Goal: Information Seeking & Learning: Learn about a topic

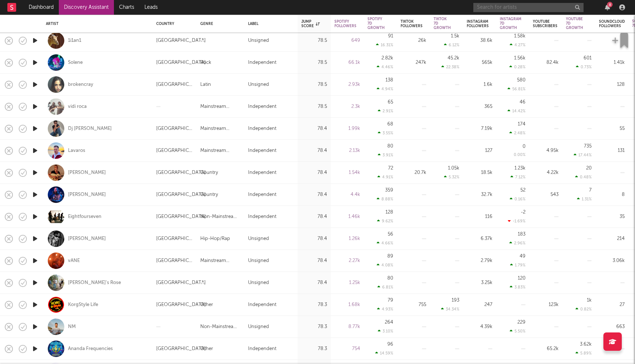
click at [493, 6] on input "text" at bounding box center [528, 7] width 110 height 9
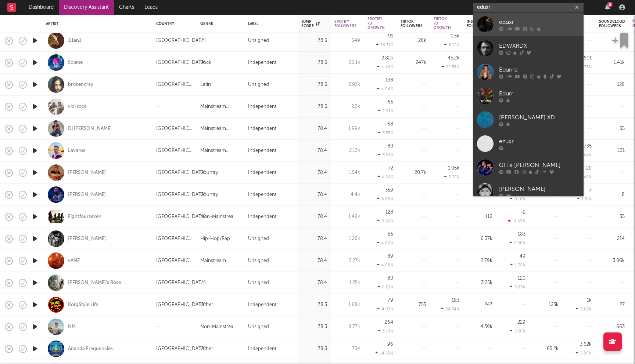
type input "eduxr"
click at [524, 18] on div "eduxr" at bounding box center [539, 22] width 81 height 9
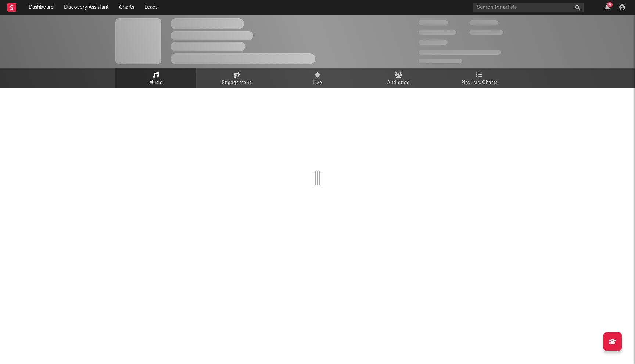
select select "1w"
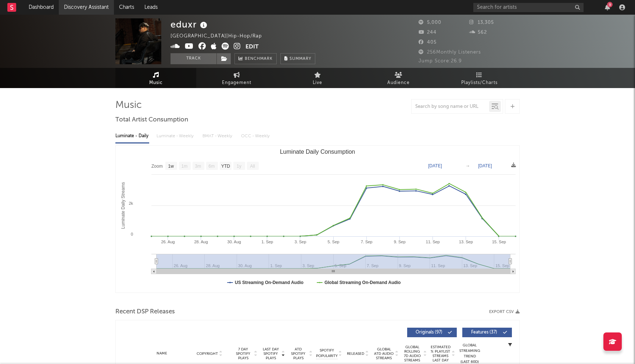
click at [78, 9] on link "Discovery Assistant" at bounding box center [86, 7] width 55 height 15
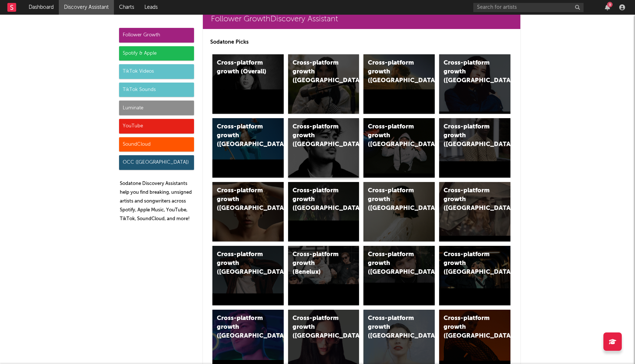
scroll to position [17, 0]
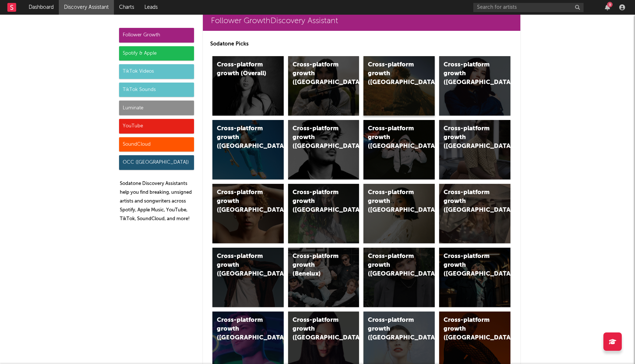
click at [384, 86] on div "Cross-platform growth (US)" at bounding box center [398, 86] width 71 height 60
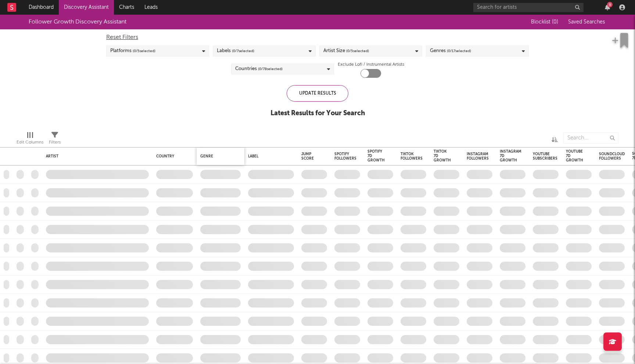
checkbox input "true"
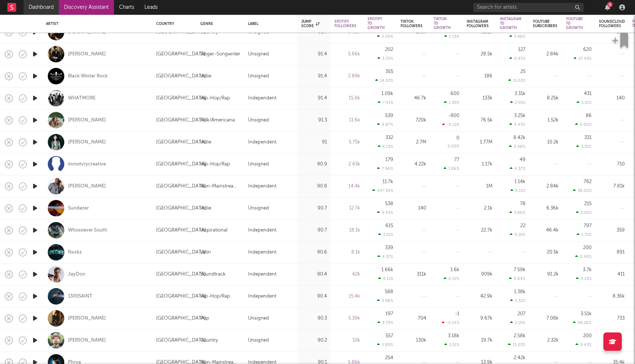
click at [44, 5] on link "Dashboard" at bounding box center [41, 7] width 35 height 15
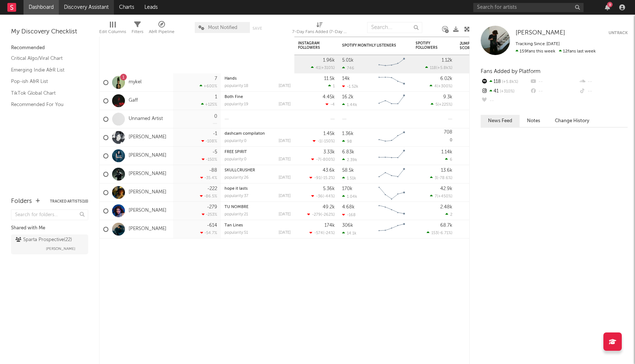
click at [88, 4] on link "Discovery Assistant" at bounding box center [86, 7] width 55 height 15
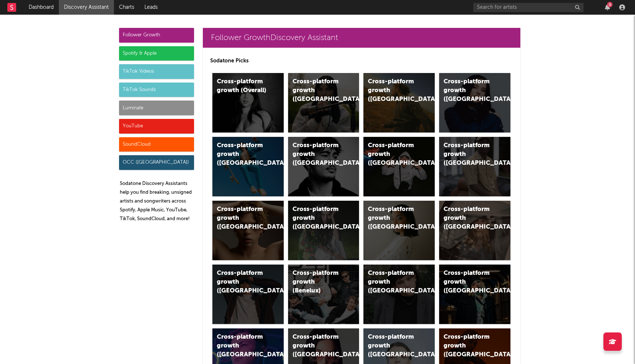
click at [159, 57] on div "Spotify & Apple" at bounding box center [156, 53] width 75 height 15
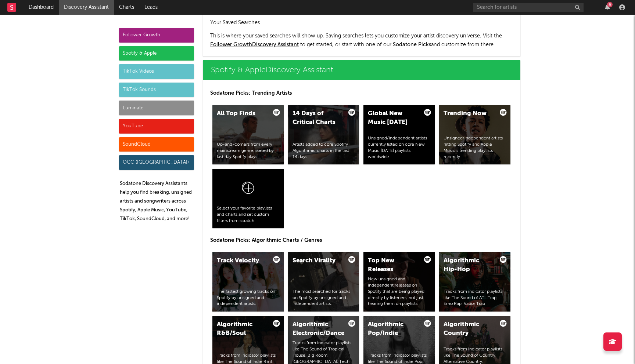
scroll to position [734, 0]
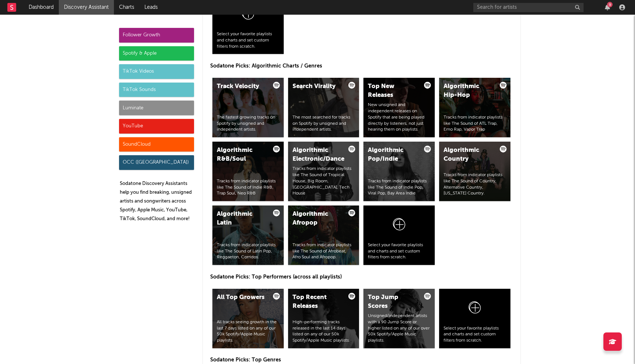
click at [158, 57] on div "Spotify & Apple" at bounding box center [156, 53] width 75 height 15
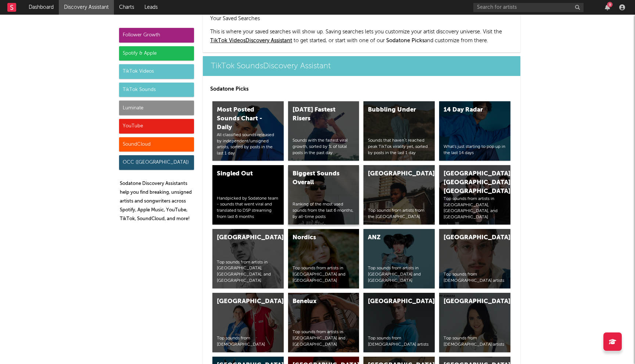
scroll to position [2481, 0]
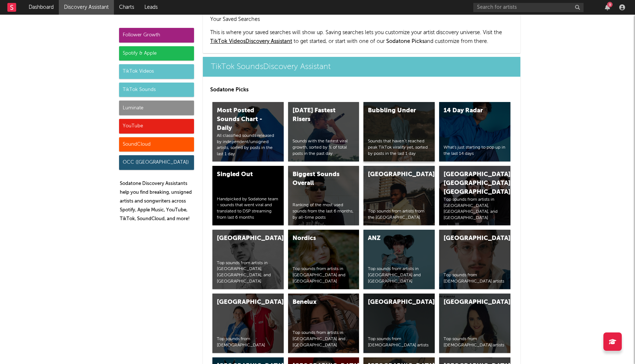
click at [413, 138] on div "Sounds that haven’t reached peak TikTok virality yet, sorted by posts in the la…" at bounding box center [399, 147] width 62 height 18
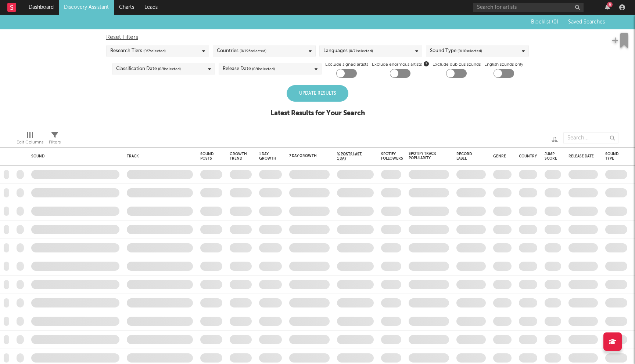
checkbox input "true"
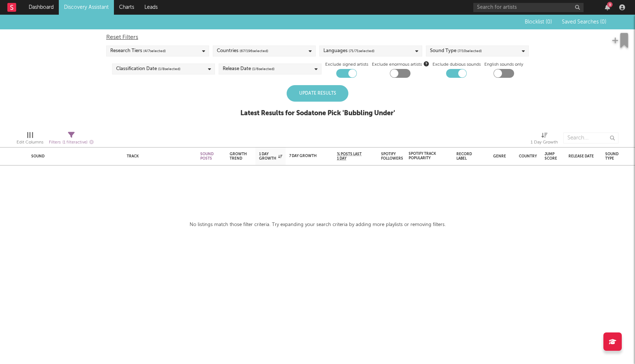
click at [310, 93] on div "Update Results" at bounding box center [317, 93] width 62 height 17
click at [280, 70] on div "Release Date ( 1 / 6 selected)" at bounding box center [270, 69] width 103 height 11
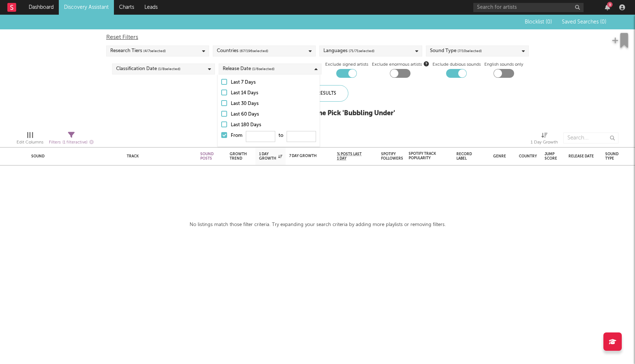
click at [245, 125] on div "Last 180 Days" at bounding box center [273, 125] width 85 height 9
click at [221, 125] on input "Last 180 Days" at bounding box center [221, 125] width 0 height 9
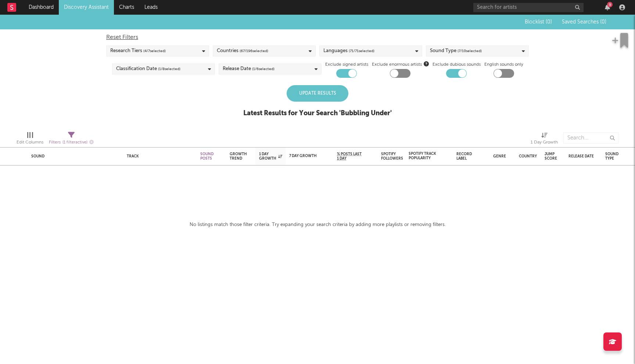
click at [391, 122] on div "Update Results Latest Results for Your Search ' Bubbling Under '" at bounding box center [317, 105] width 148 height 40
click at [322, 98] on div "Update Results" at bounding box center [317, 93] width 62 height 17
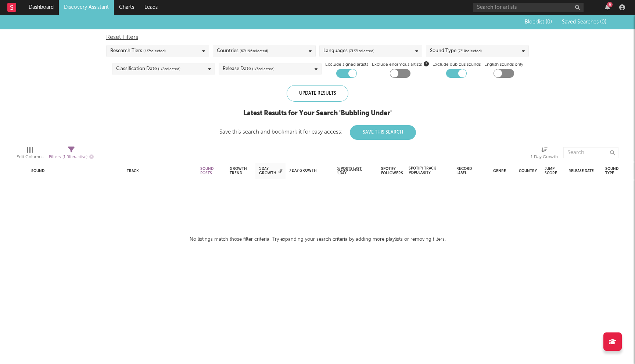
click at [509, 52] on div "Sound Type ( 7 / 10 selected)" at bounding box center [477, 51] width 103 height 11
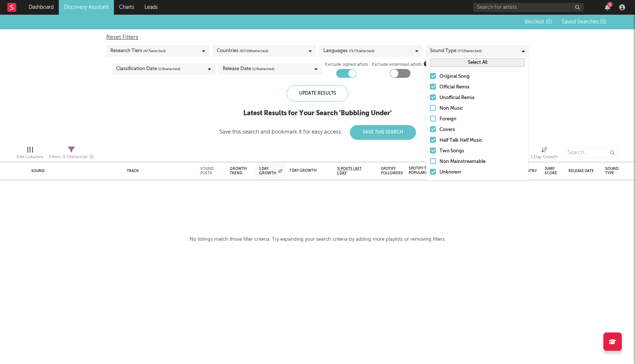
click at [572, 77] on div "Blocklist ( 0 ) Saved Searches ( 0 ) Reset Filters Research Tiers ( 4 / 7 selec…" at bounding box center [317, 77] width 635 height 125
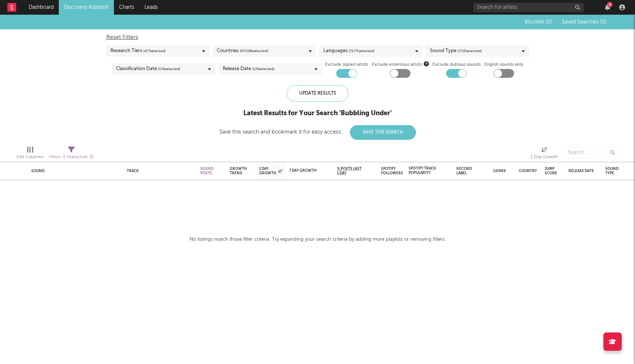
click at [500, 73] on div at bounding box center [498, 73] width 8 height 8
checkbox input "true"
click at [163, 55] on span "( 4 / 7 selected)" at bounding box center [154, 51] width 22 height 9
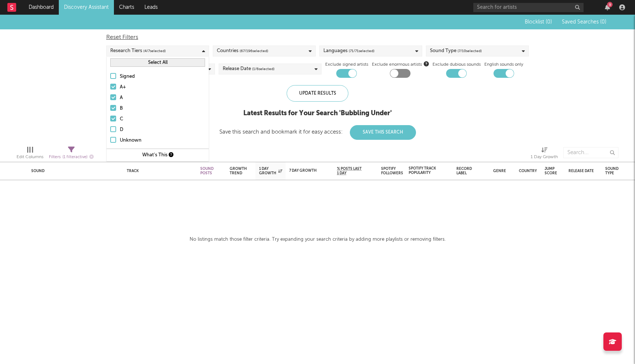
click at [62, 97] on div "Blocklist ( 0 ) Saved Searches ( 0 ) Reset Filters Research Tiers ( 4 / 7 selec…" at bounding box center [317, 77] width 635 height 125
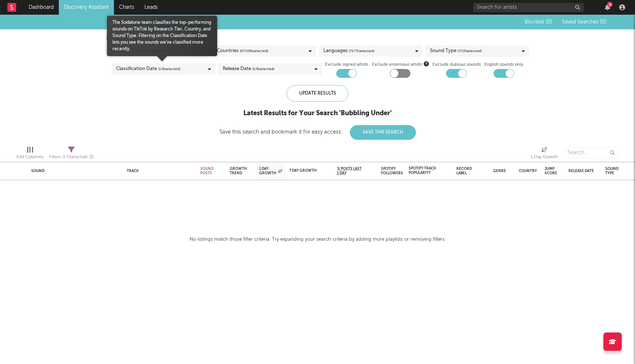
click at [187, 72] on div "Classification Date ( 1 / 8 selected)" at bounding box center [163, 69] width 103 height 11
click at [134, 147] on div "Last 180 Days" at bounding box center [166, 146] width 85 height 9
click at [115, 147] on input "Last 180 Days" at bounding box center [115, 146] width 0 height 9
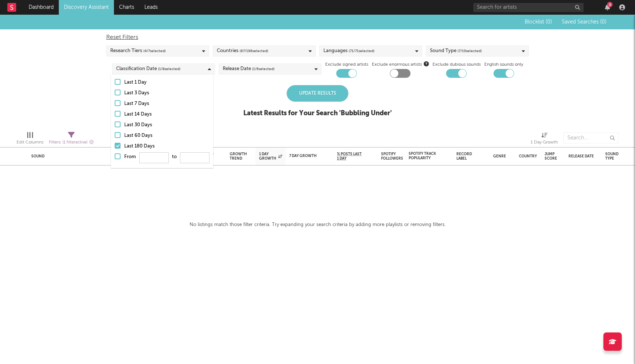
click at [30, 105] on div "Blocklist ( 0 ) Saved Searches ( 0 ) Reset Filters Research Tiers ( 4 / 7 selec…" at bounding box center [317, 70] width 635 height 111
click at [323, 95] on div "Update Results" at bounding box center [317, 93] width 62 height 17
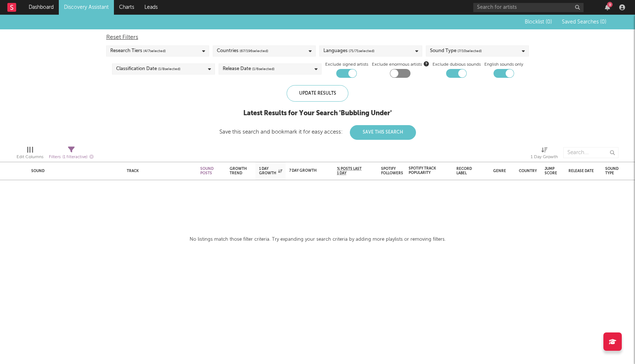
click at [286, 52] on div "Countries ( 67 / 196 selected)" at bounding box center [264, 51] width 103 height 11
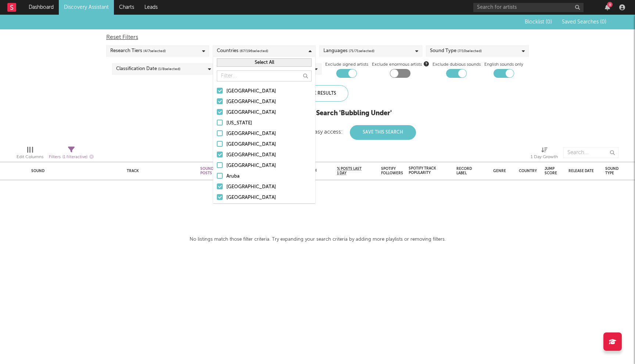
click at [263, 65] on button "Select All" at bounding box center [264, 62] width 95 height 8
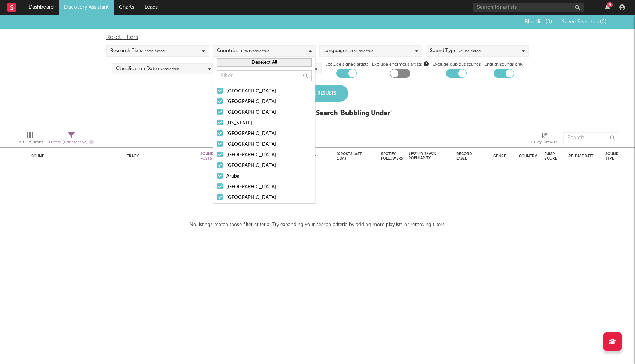
click at [162, 136] on div at bounding box center [203, 138] width 208 height 18
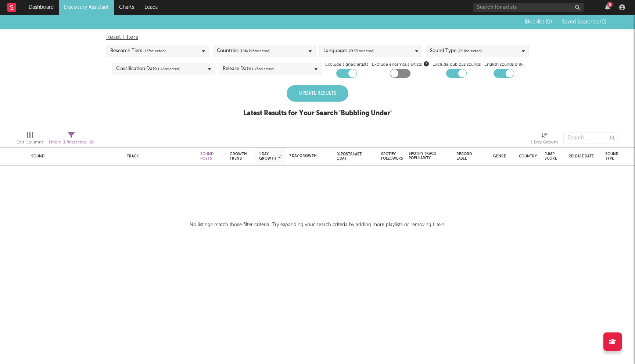
click at [308, 98] on div "Update Results" at bounding box center [317, 93] width 62 height 17
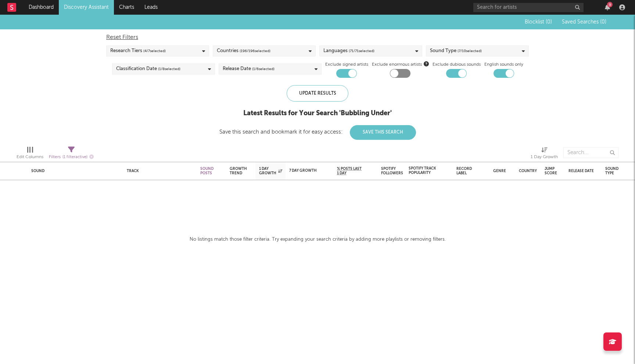
click at [402, 73] on div at bounding box center [400, 73] width 21 height 9
checkbox input "true"
click at [193, 52] on div "Research Tiers ( 4 / 7 selected)" at bounding box center [157, 51] width 103 height 11
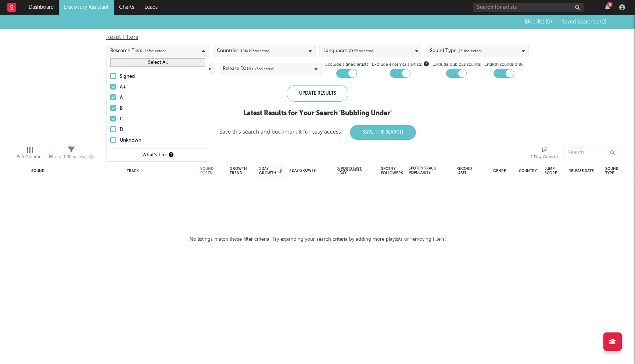
click at [119, 129] on label "D" at bounding box center [157, 130] width 95 height 9
click at [110, 129] on input "D" at bounding box center [110, 130] width 0 height 9
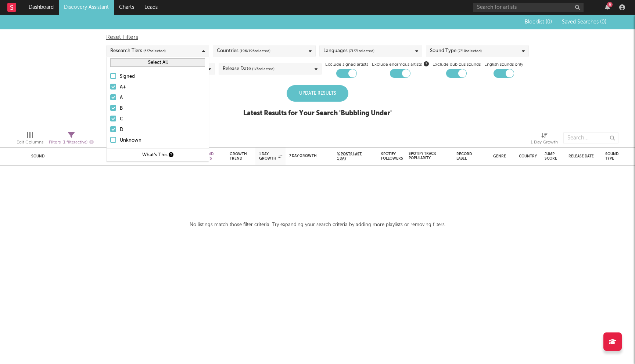
click at [116, 141] on label "Unknown" at bounding box center [157, 140] width 95 height 9
click at [110, 141] on input "Unknown" at bounding box center [110, 140] width 0 height 9
click at [219, 139] on div at bounding box center [203, 138] width 208 height 18
click at [306, 95] on div "Update Results" at bounding box center [317, 93] width 62 height 17
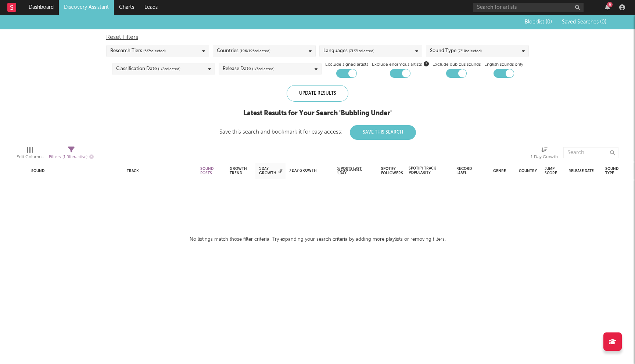
click at [286, 69] on div "Release Date ( 1 / 6 selected)" at bounding box center [270, 69] width 103 height 11
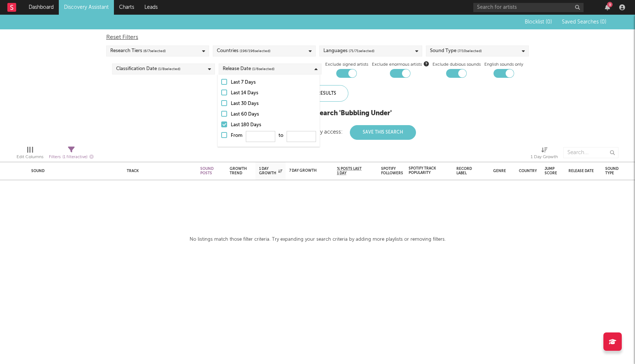
click at [243, 95] on div "Last 14 Days" at bounding box center [273, 93] width 85 height 9
click at [221, 95] on input "Last 14 Days" at bounding box center [221, 93] width 0 height 9
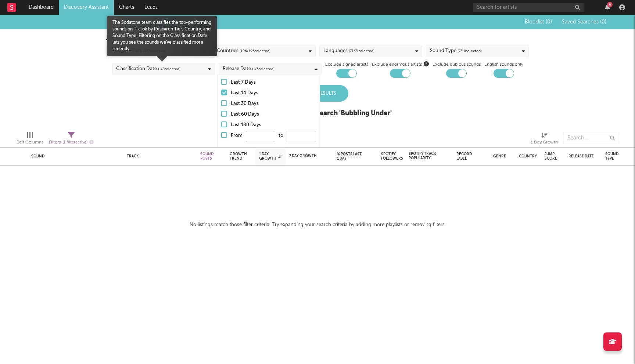
click at [161, 69] on span "( 1 / 8 selected)" at bounding box center [169, 69] width 22 height 9
click at [142, 112] on div "Last 14 Days" at bounding box center [166, 114] width 85 height 9
click at [115, 112] on input "Last 14 Days" at bounding box center [115, 114] width 0 height 9
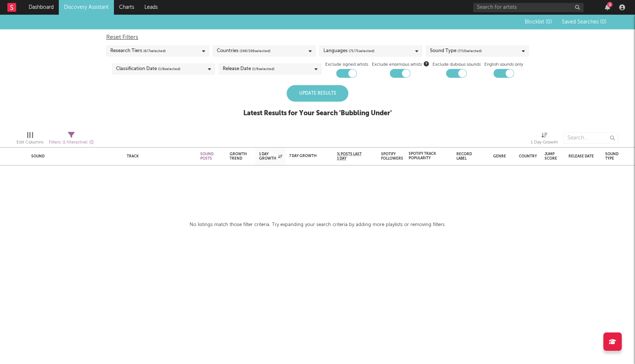
click at [87, 95] on div "Blocklist ( 0 ) Saved Searches ( 0 ) Reset Filters Research Tiers ( 6 / 7 selec…" at bounding box center [317, 70] width 635 height 111
click at [307, 101] on div "Update Results" at bounding box center [317, 93] width 62 height 17
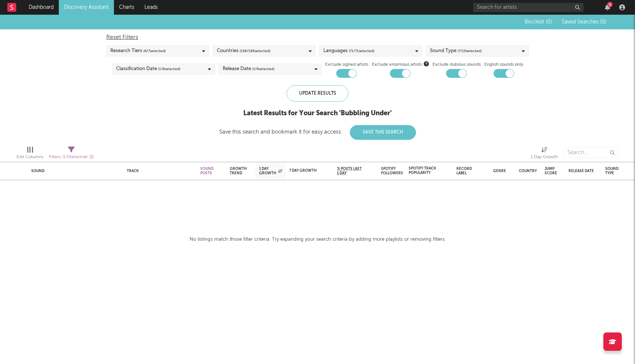
click at [102, 2] on link "Discovery Assistant" at bounding box center [86, 7] width 55 height 15
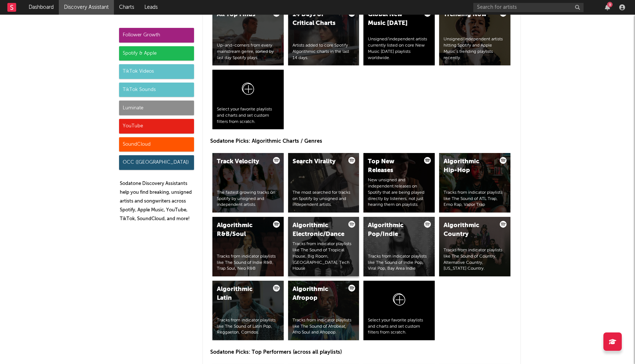
scroll to position [855, 0]
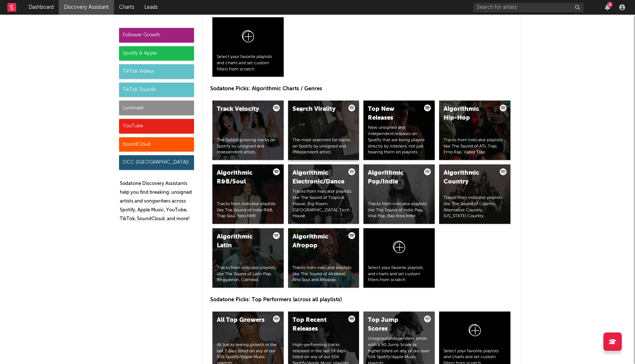
click at [329, 137] on div "Search Virality The most searched for tracks on Spotify by unsigned and indepen…" at bounding box center [323, 131] width 71 height 60
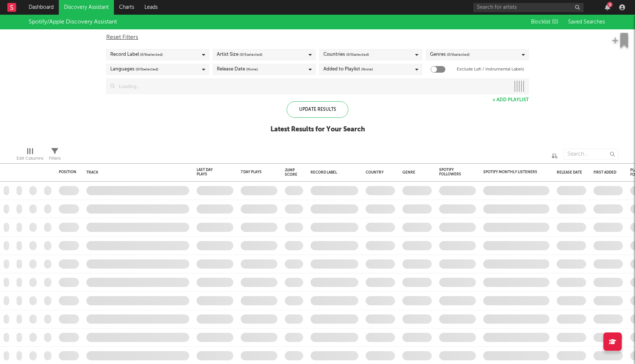
checkbox input "true"
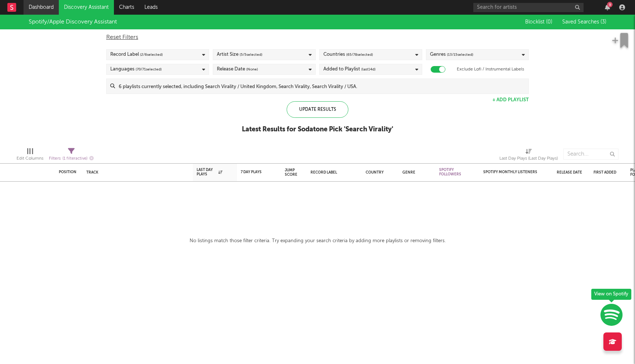
click at [34, 7] on link "Dashboard" at bounding box center [41, 7] width 35 height 15
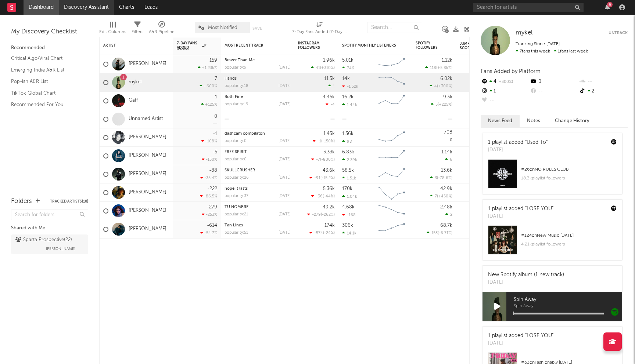
click at [84, 8] on link "Discovery Assistant" at bounding box center [86, 7] width 55 height 15
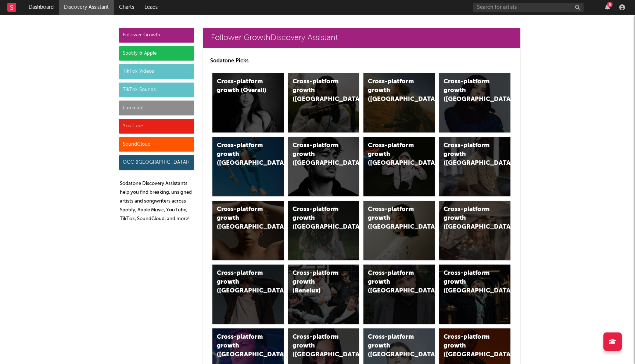
click at [149, 53] on div "Spotify & Apple" at bounding box center [156, 53] width 75 height 15
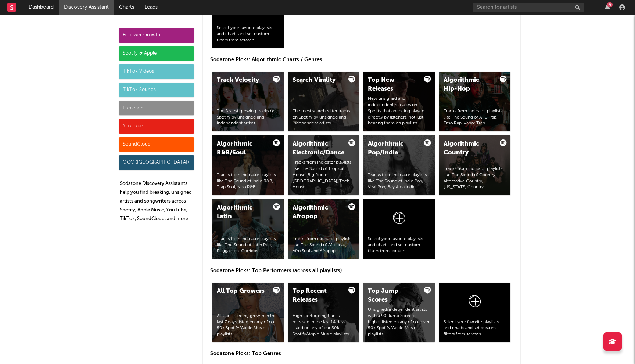
scroll to position [892, 0]
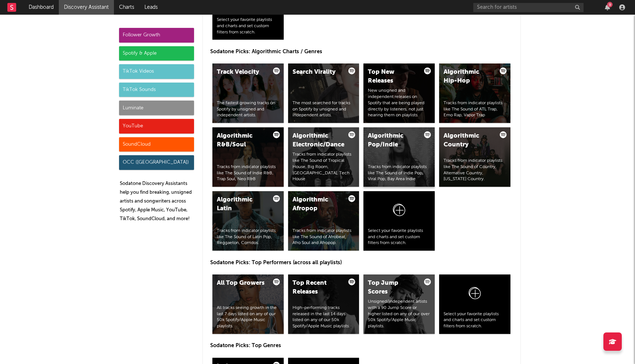
click at [392, 152] on div "Algorithmic Pop/Indie Tracks from indicator playlists like The Sound of Indie P…" at bounding box center [398, 157] width 71 height 60
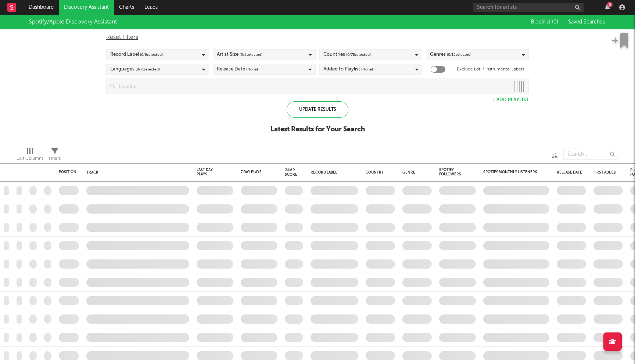
click at [228, 81] on input at bounding box center [312, 86] width 395 height 15
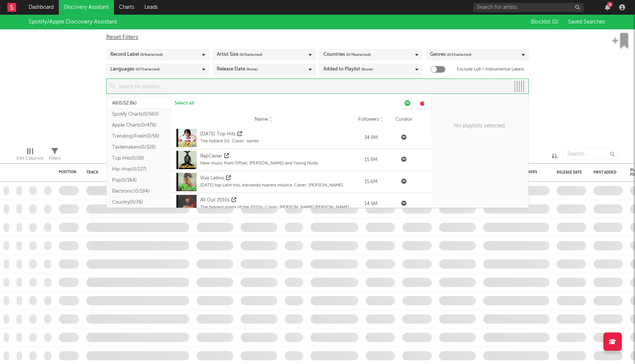
checkbox input "true"
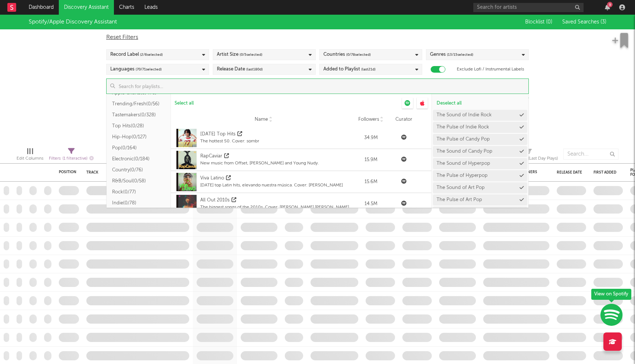
scroll to position [31, 0]
click at [128, 150] on button "Pop ( 0/164 )" at bounding box center [139, 149] width 64 height 11
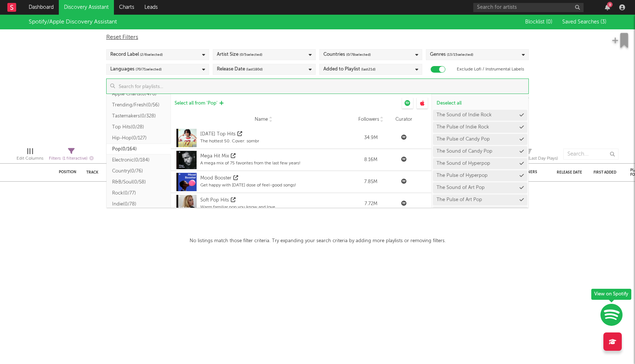
click at [188, 101] on span "Select all from ' Pop '" at bounding box center [195, 103] width 43 height 5
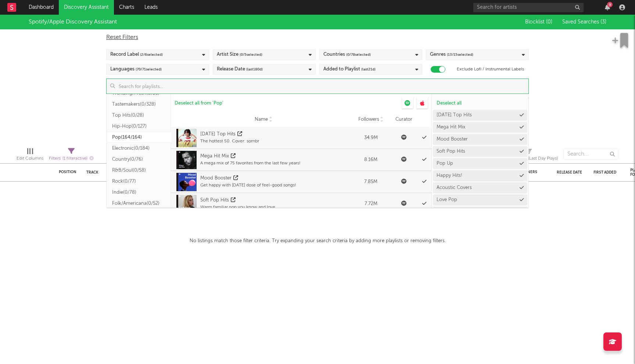
scroll to position [53, 0]
click at [131, 183] on button "Indie ( 0/78 )" at bounding box center [139, 182] width 64 height 11
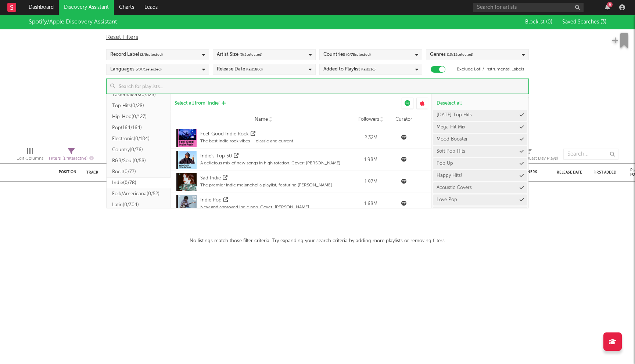
click at [215, 101] on span "Select all from ' Indie '" at bounding box center [196, 103] width 45 height 5
click at [130, 170] on button "Rock ( 0/77 )" at bounding box center [139, 171] width 64 height 11
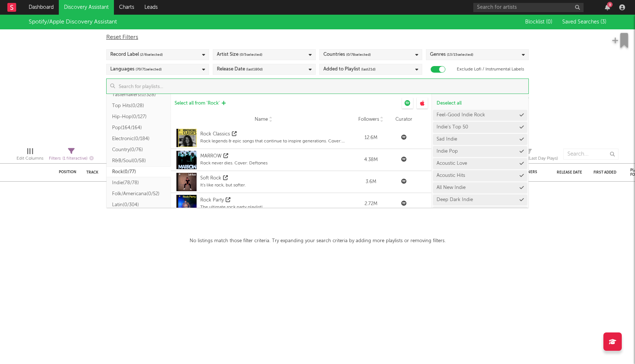
click at [201, 102] on span "Select all from ' Rock '" at bounding box center [196, 103] width 45 height 5
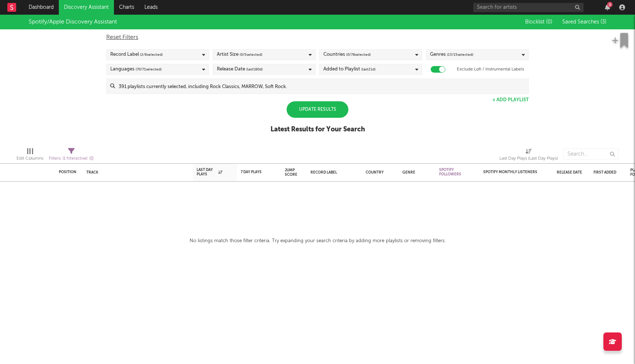
click at [59, 91] on div "Spotify/Apple Discovery Assistant Blocklist ( 0 ) Saved Searches ( 3 ) Reset Fi…" at bounding box center [317, 78] width 635 height 127
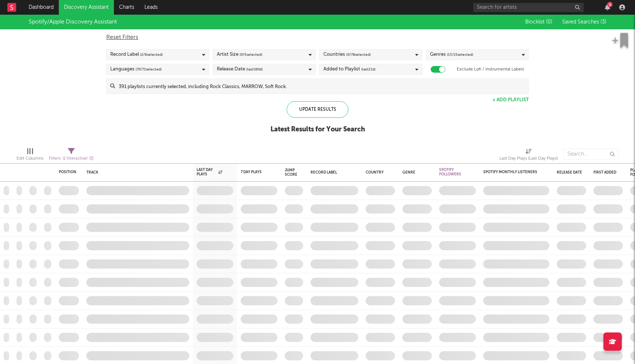
click at [246, 71] on div "Release Date (last 180 d)" at bounding box center [240, 69] width 46 height 9
click at [244, 90] on div "Last 30 Days" at bounding box center [268, 93] width 85 height 9
click at [217, 90] on input "Last 30 Days" at bounding box center [217, 93] width 0 height 9
click at [55, 69] on div "Spotify/Apple Discovery Assistant Blocklist ( 0 ) Saved Searches ( 3 ) Reset Fi…" at bounding box center [317, 78] width 635 height 127
click at [378, 49] on div "Reset Filters Record Label ( 2 / 6 selected) Artist Size ( 0 / 5 selected) Coun…" at bounding box center [317, 61] width 430 height 65
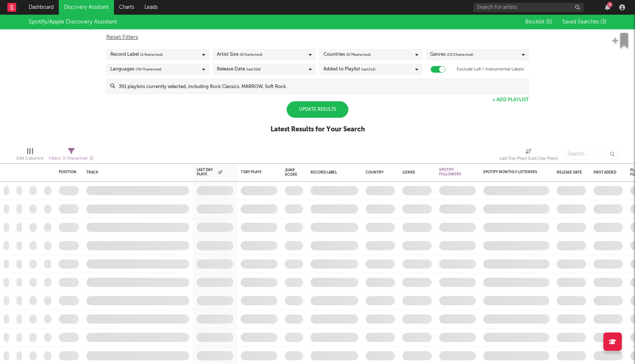
click at [372, 54] on div "Countries ( 0 / 78 selected)" at bounding box center [370, 54] width 103 height 11
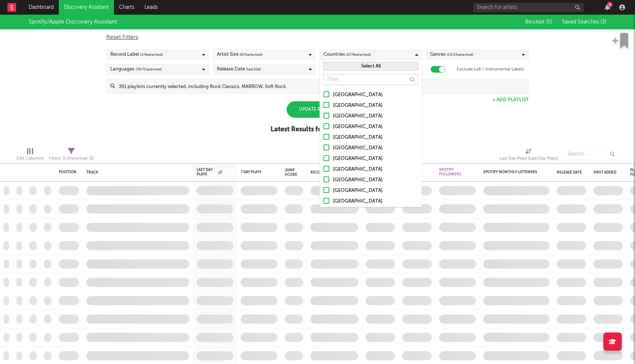
click at [367, 66] on button "Select All" at bounding box center [370, 66] width 95 height 8
click at [249, 102] on div "Spotify/Apple Discovery Assistant Blocklist ( 0 ) Saved Searches ( 3 ) Reset Fi…" at bounding box center [317, 78] width 635 height 127
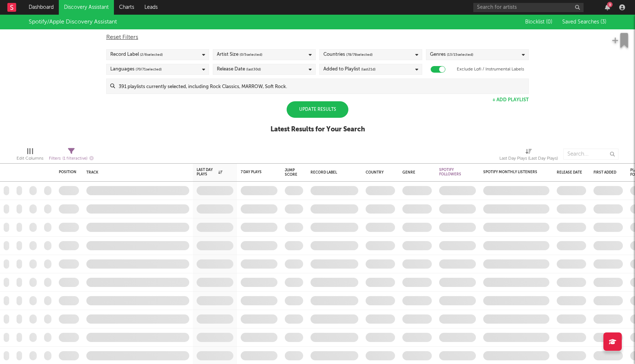
click at [312, 111] on div "Update Results" at bounding box center [317, 109] width 62 height 17
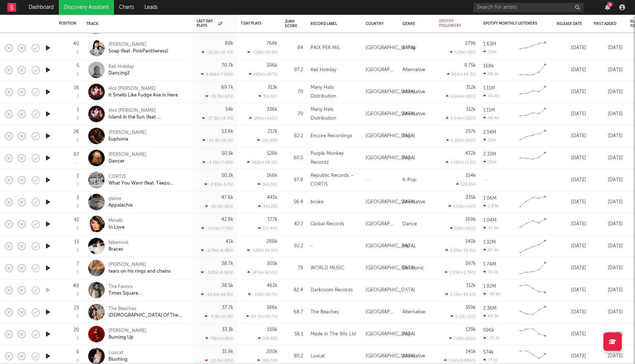
click at [47, 269] on icon "button" at bounding box center [48, 268] width 8 height 9
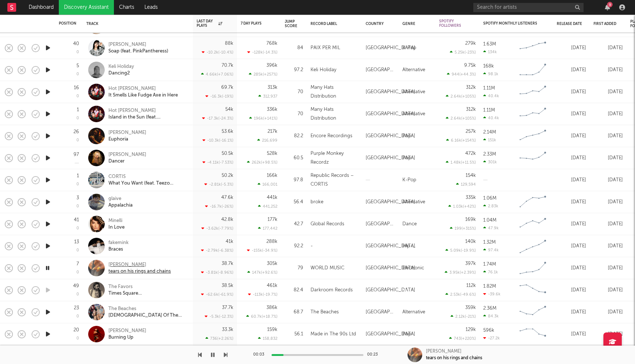
click at [131, 265] on div "Dean Blunt" at bounding box center [139, 265] width 62 height 7
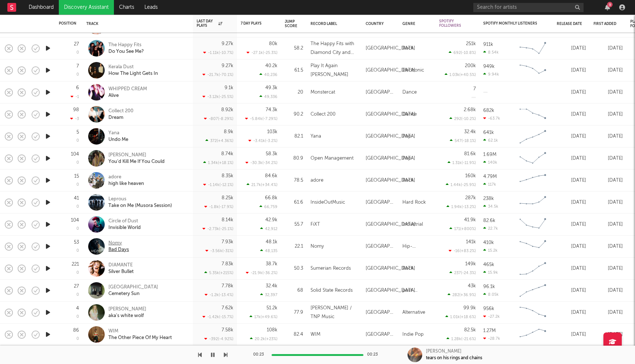
click at [118, 241] on div "Nomy" at bounding box center [118, 243] width 21 height 7
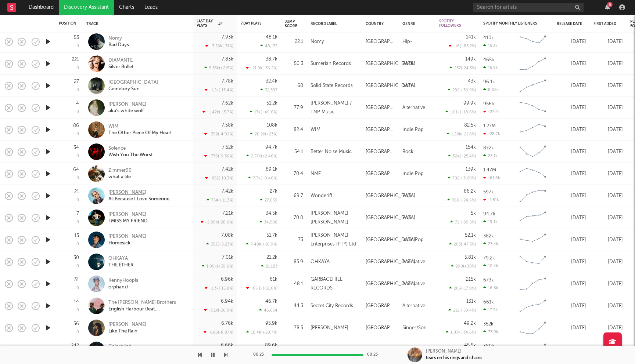
click at [128, 193] on div "[PERSON_NAME]" at bounding box center [138, 193] width 61 height 7
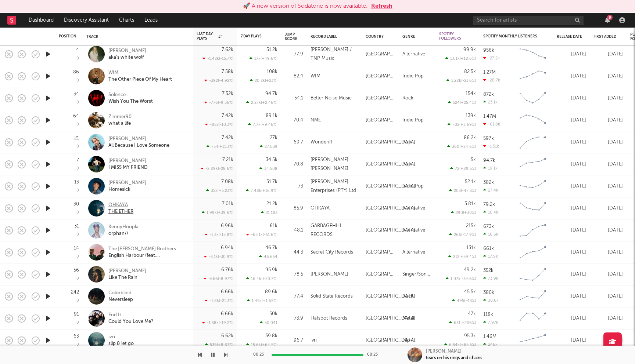
click at [126, 204] on div "OHKAYA" at bounding box center [120, 205] width 25 height 7
click at [377, 9] on button "Refresh" at bounding box center [381, 6] width 21 height 9
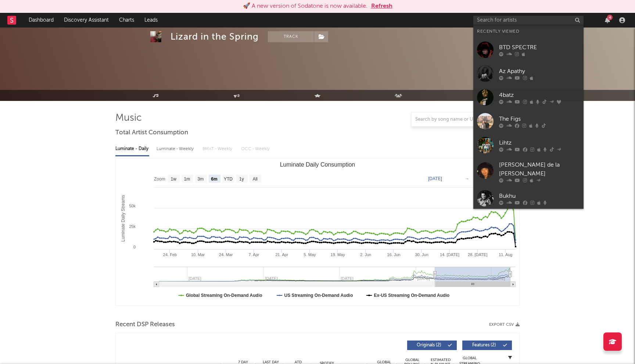
select select "6m"
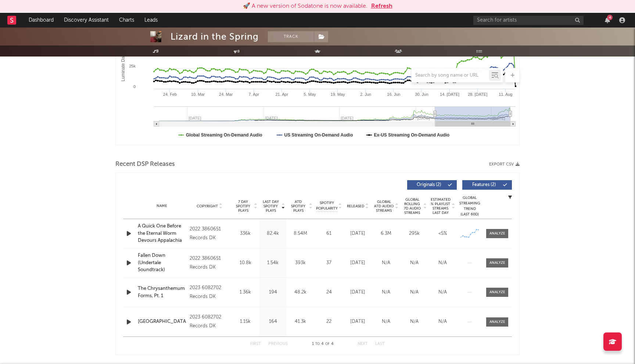
click at [384, 6] on button "Refresh" at bounding box center [381, 6] width 21 height 9
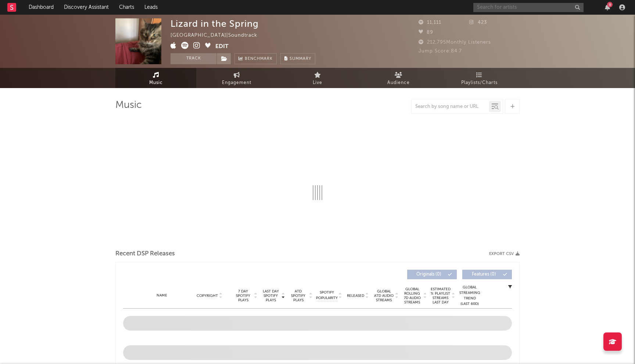
click at [497, 7] on input "text" at bounding box center [528, 7] width 110 height 9
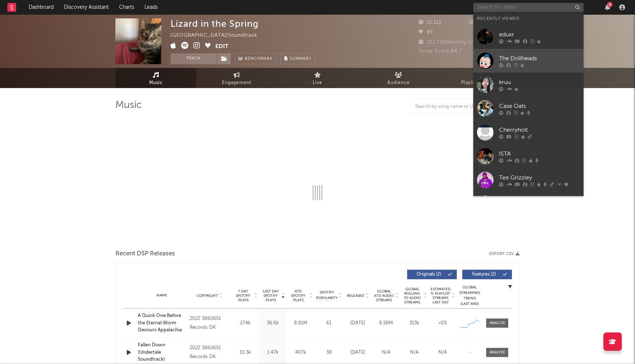
select select "6m"
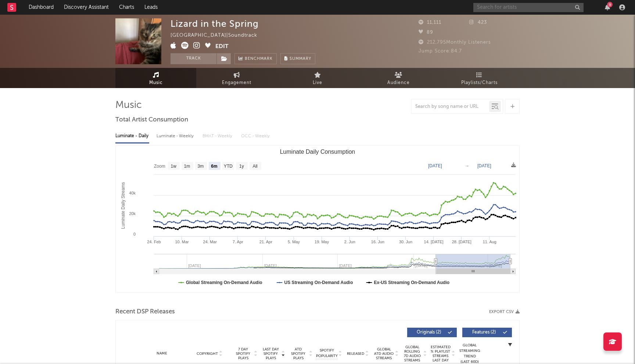
click at [486, 5] on input "text" at bounding box center [528, 7] width 110 height 9
click at [491, 11] on input "text" at bounding box center [528, 7] width 110 height 9
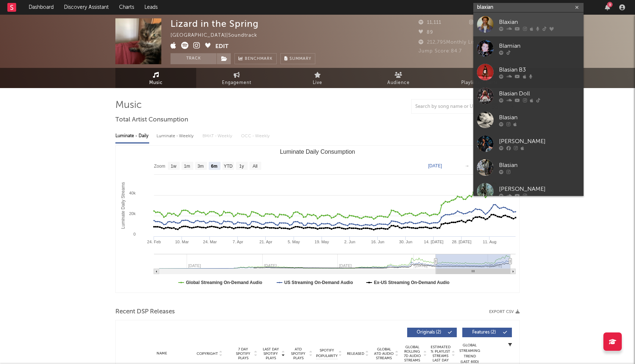
type input "blaxian"
click at [518, 19] on div "Blaxian" at bounding box center [539, 22] width 81 height 9
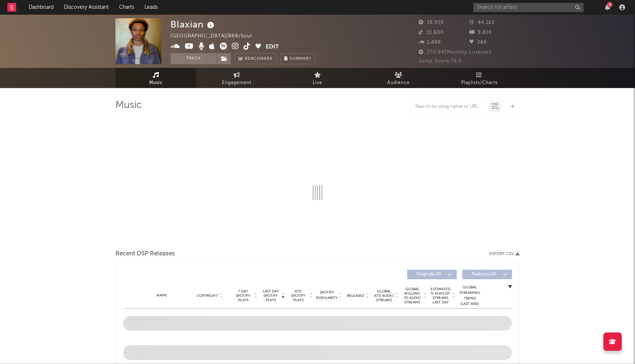
select select "6m"
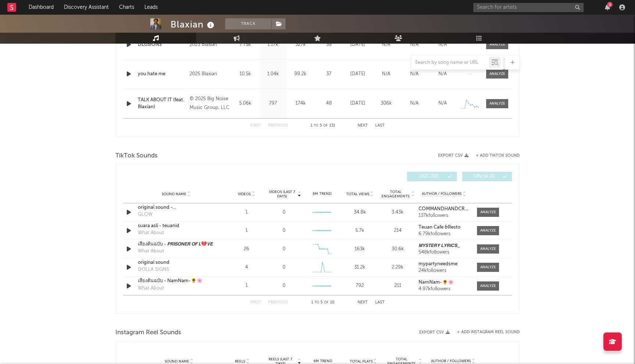
scroll to position [376, 0]
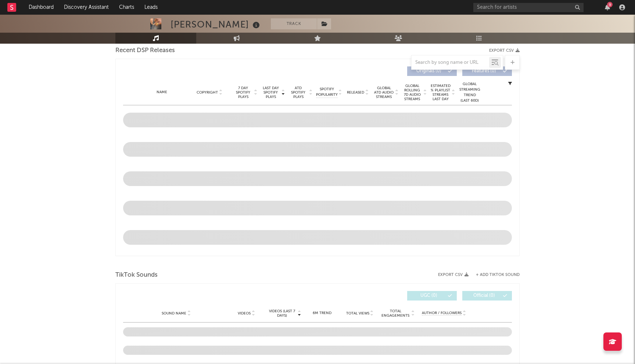
scroll to position [412, 0]
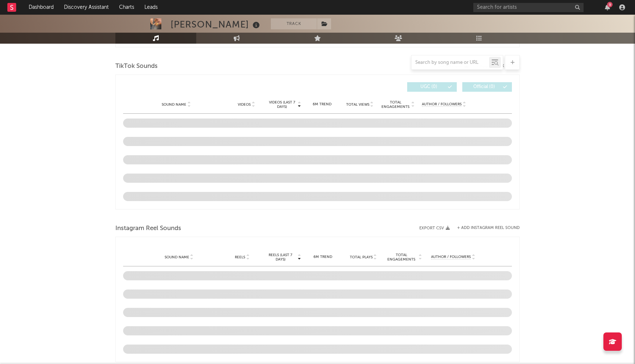
select select "6m"
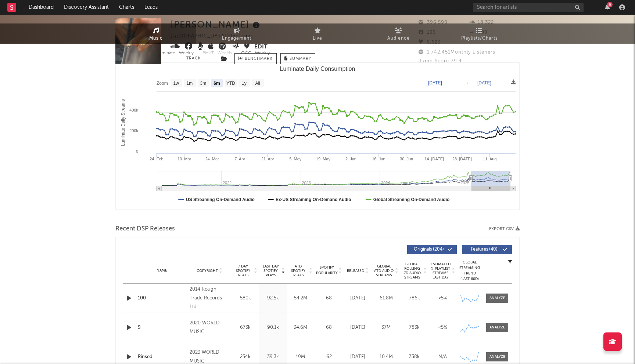
scroll to position [0, 0]
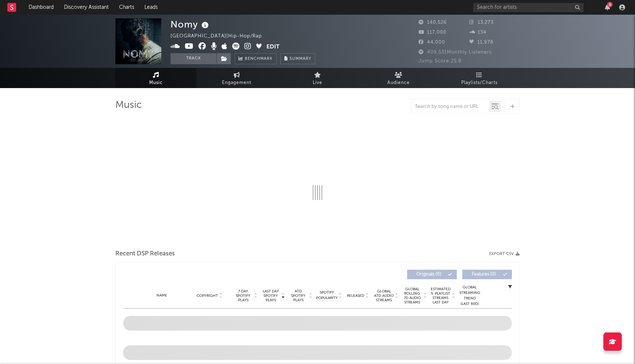
select select "6m"
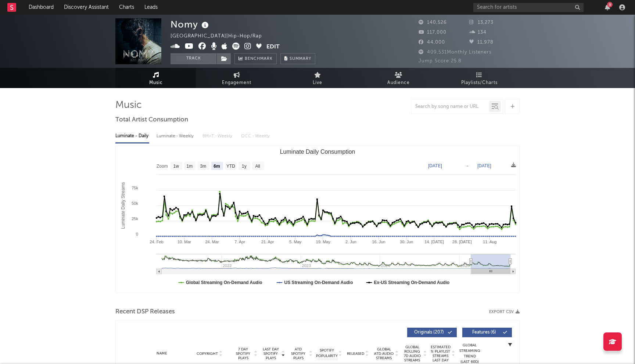
click at [248, 47] on icon at bounding box center [247, 46] width 7 height 7
click at [501, 11] on input "text" at bounding box center [528, 7] width 110 height 9
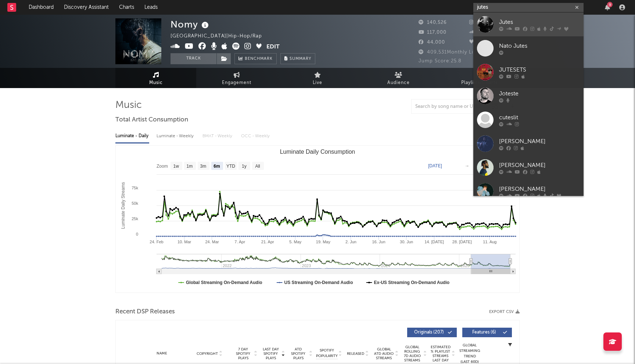
type input "jutes"
click at [509, 22] on div "Jutes" at bounding box center [539, 22] width 81 height 9
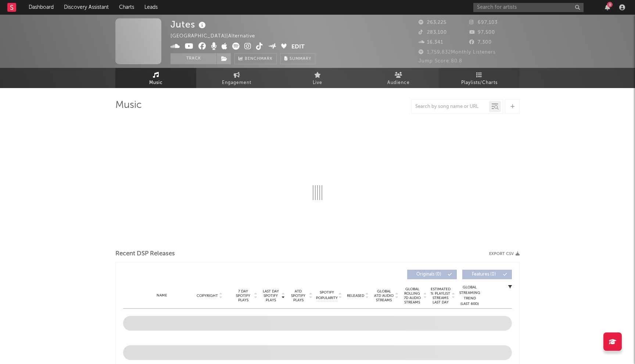
click at [468, 79] on span "Playlists/Charts" at bounding box center [479, 83] width 36 height 9
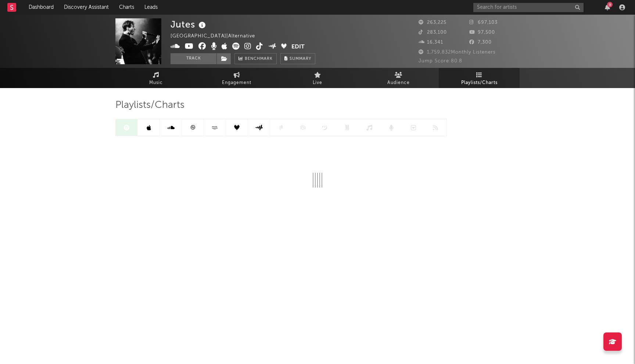
click at [151, 126] on link at bounding box center [149, 127] width 22 height 17
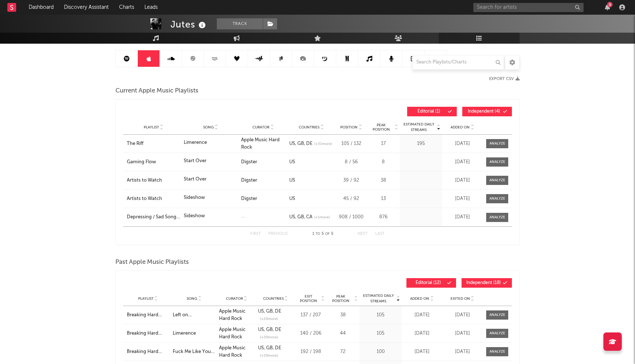
scroll to position [60, 0]
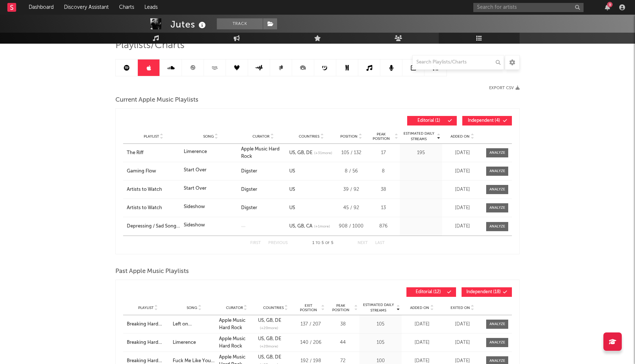
click at [486, 118] on button "Independent ( 4 )" at bounding box center [487, 121] width 50 height 10
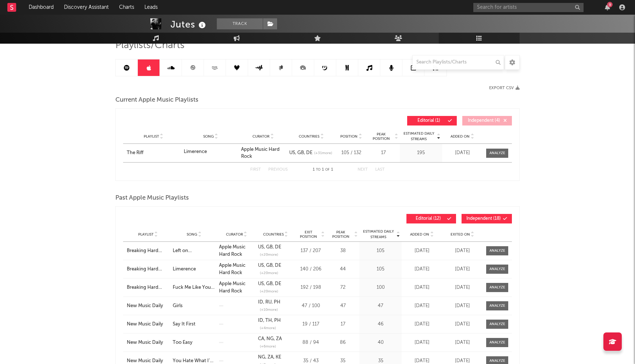
click at [475, 215] on button "Independent ( 18 )" at bounding box center [486, 219] width 50 height 10
click at [426, 235] on span "Added On" at bounding box center [419, 234] width 19 height 4
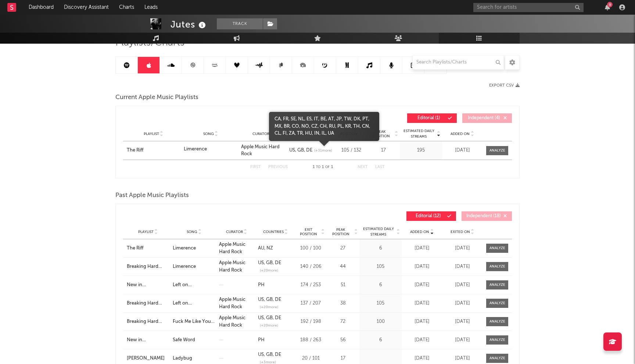
scroll to position [0, 0]
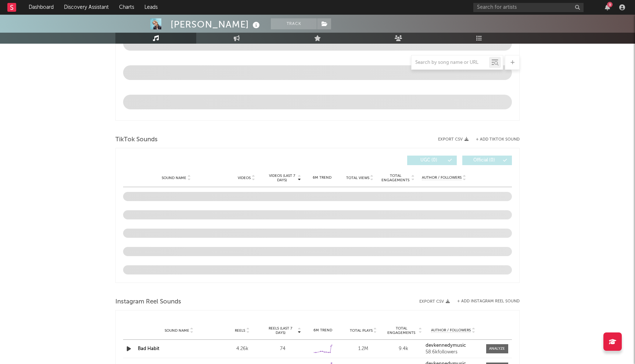
select select "6m"
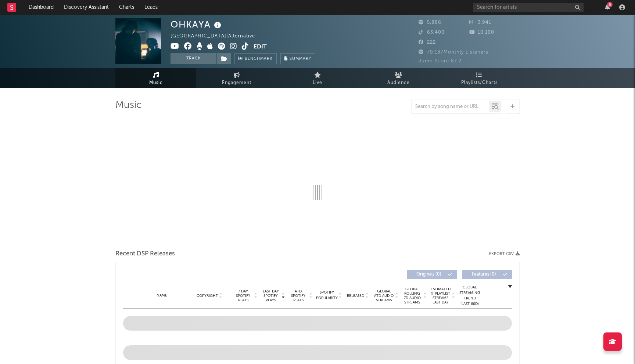
select select "6m"
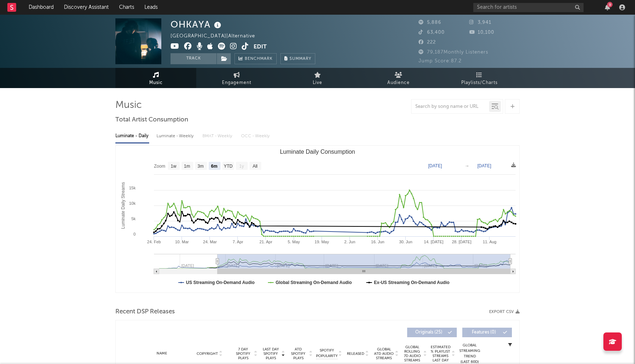
click at [234, 49] on icon at bounding box center [233, 46] width 7 height 7
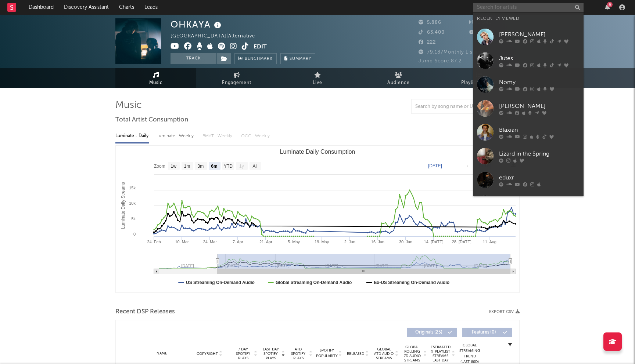
click at [499, 8] on input "text" at bounding box center [528, 7] width 110 height 9
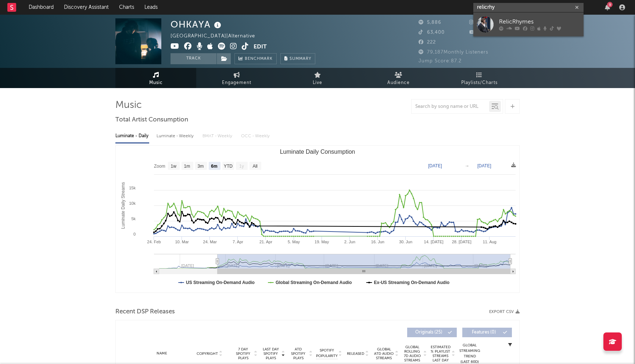
type input "relicrhy"
click at [532, 21] on div "RelicRhymes" at bounding box center [539, 22] width 81 height 9
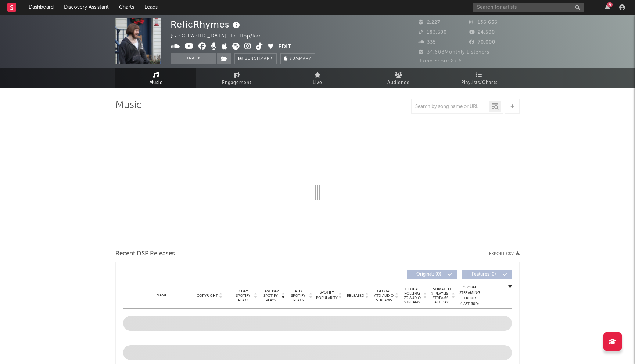
select select "6m"
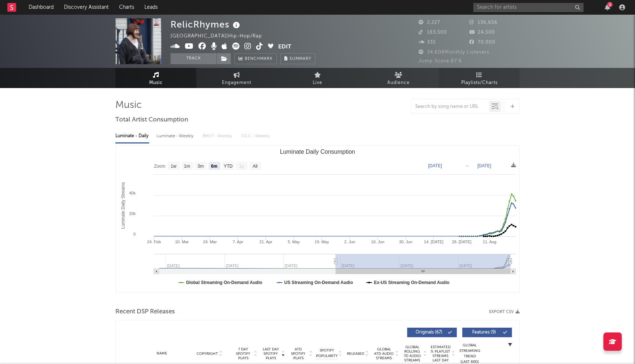
click at [486, 80] on span "Playlists/Charts" at bounding box center [479, 83] width 36 height 9
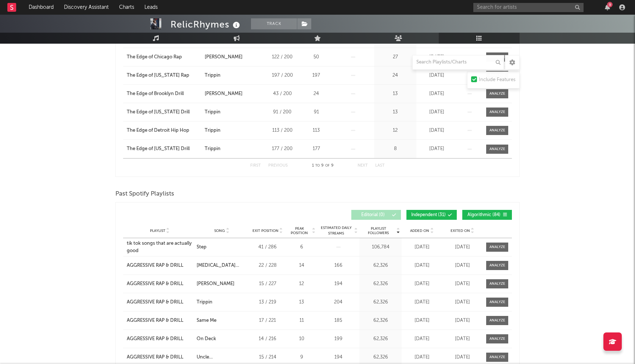
scroll to position [267, 0]
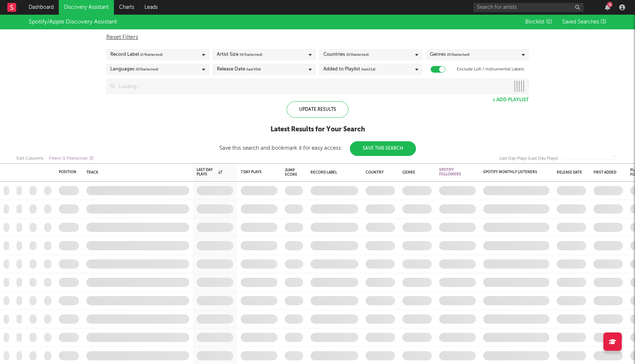
checkbox input "true"
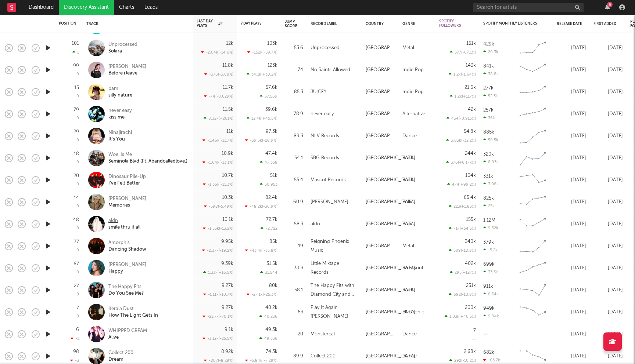
click at [117, 220] on div "aldn" at bounding box center [124, 221] width 32 height 7
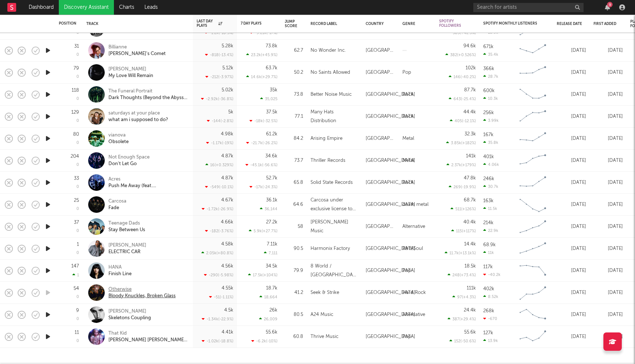
click at [119, 287] on div "Otherwise" at bounding box center [141, 289] width 67 height 7
click at [80, 4] on link "Discovery Assistant" at bounding box center [86, 7] width 55 height 15
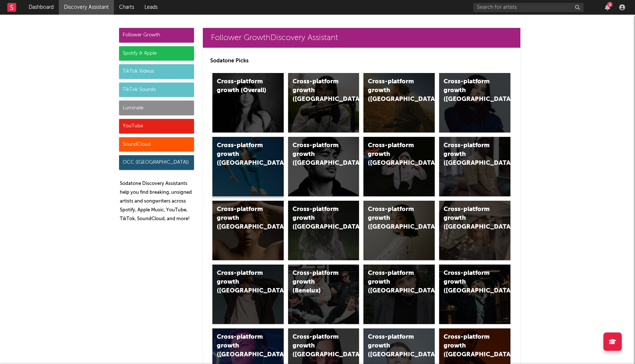
click at [256, 152] on div "Cross-platform growth (Australia)" at bounding box center [242, 154] width 50 height 26
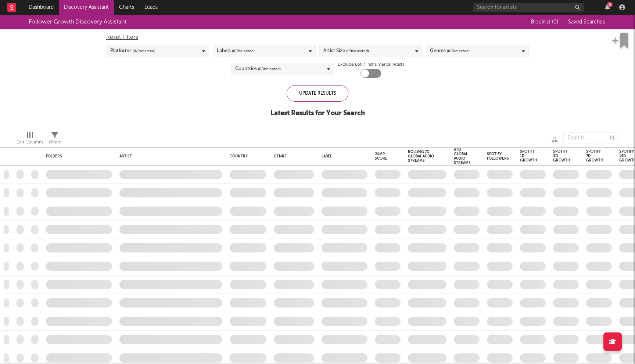
checkbox input "true"
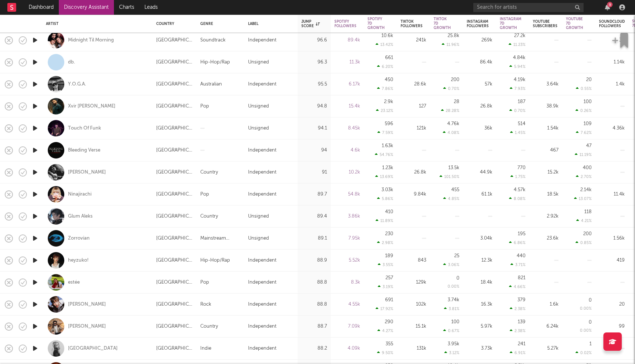
click at [72, 1] on link "Discovery Assistant" at bounding box center [86, 7] width 55 height 15
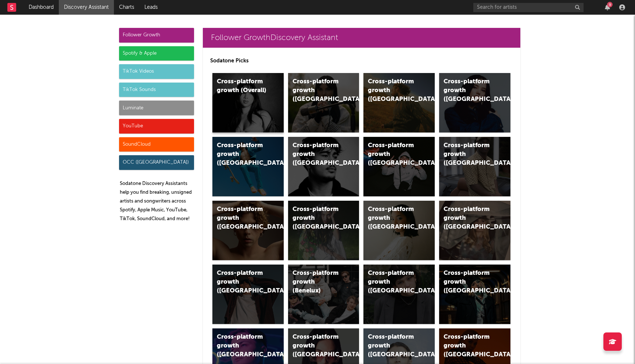
click at [259, 109] on div "Cross-platform growth (Overall)" at bounding box center [247, 103] width 71 height 60
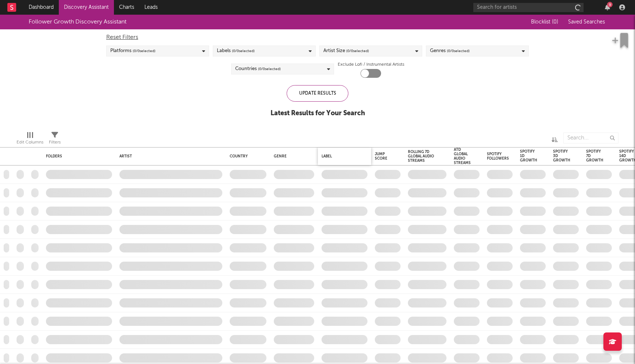
checkbox input "true"
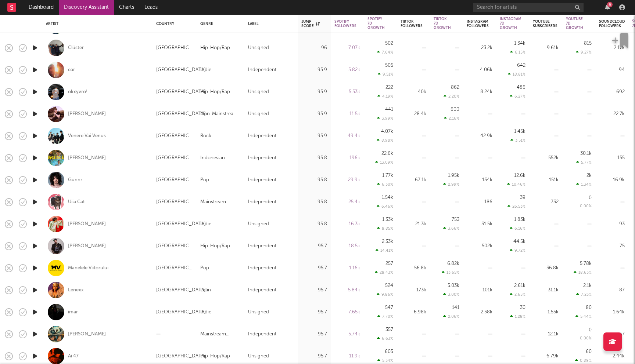
click at [95, 183] on div "Gunnr" at bounding box center [97, 180] width 103 height 22
select select "1w"
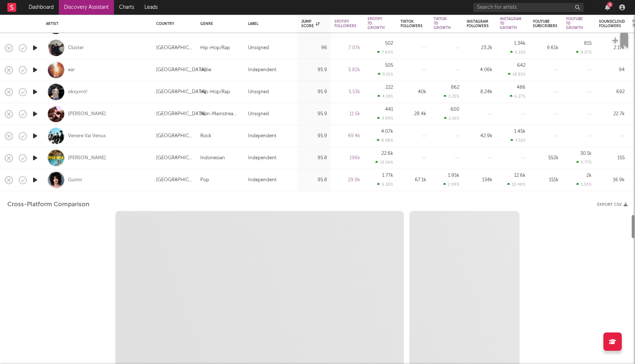
click at [95, 183] on div "Gunnr" at bounding box center [97, 180] width 103 height 22
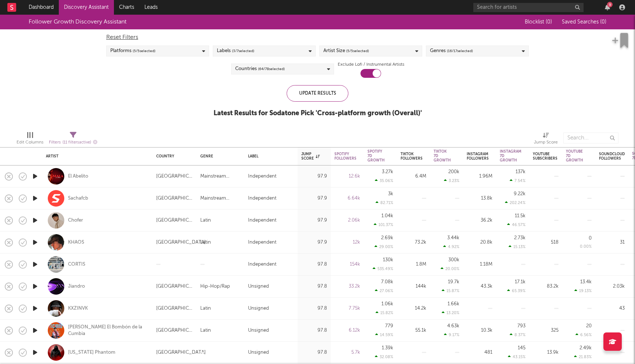
click at [86, 9] on link "Discovery Assistant" at bounding box center [86, 7] width 55 height 15
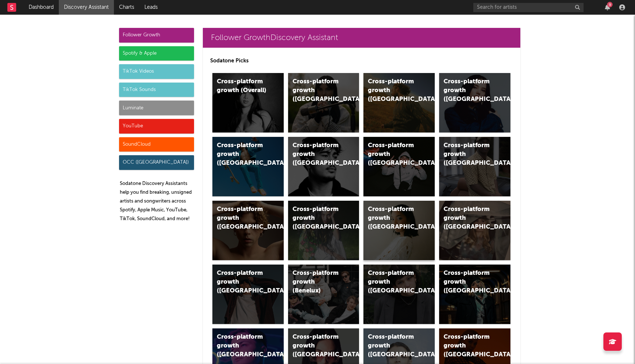
click at [382, 223] on div "Cross-platform growth (Norway)" at bounding box center [393, 218] width 50 height 26
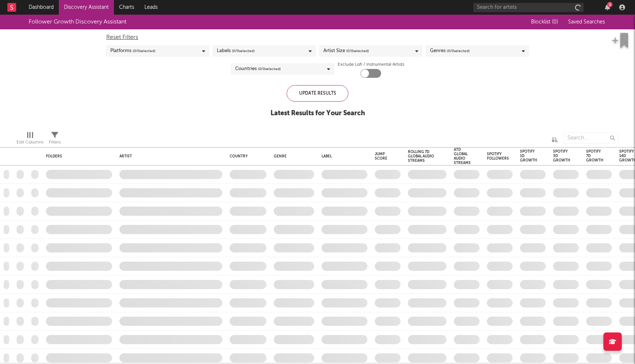
checkbox input "true"
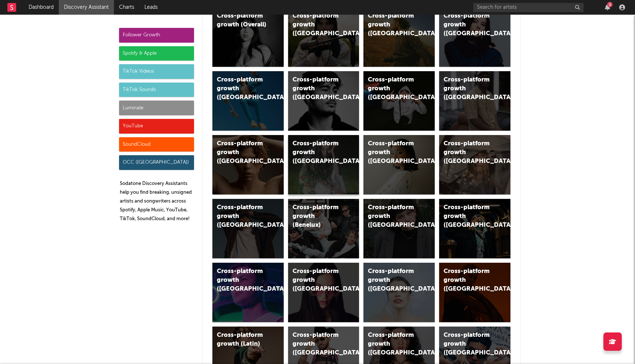
scroll to position [39, 0]
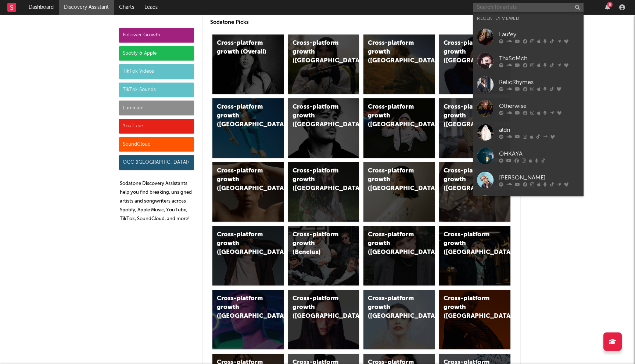
click at [507, 7] on input "text" at bounding box center [528, 7] width 110 height 9
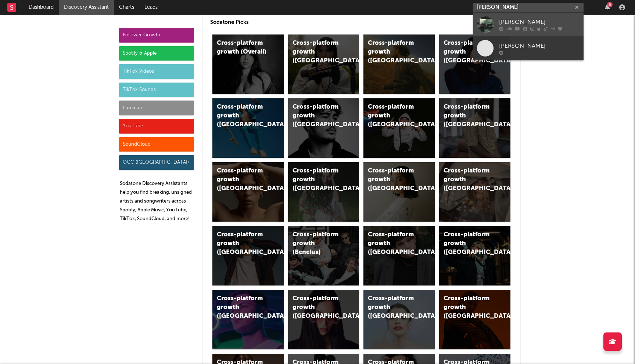
type input "alan vuong"
click at [508, 24] on div "alan vuong" at bounding box center [539, 22] width 81 height 9
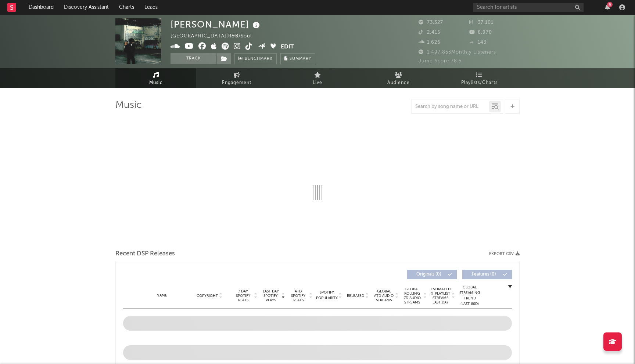
select select "6m"
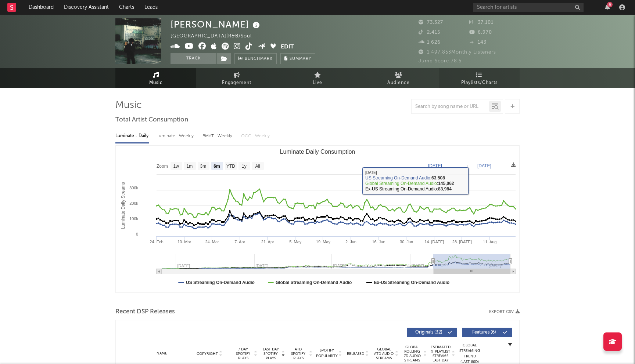
click at [483, 76] on link "Playlists/Charts" at bounding box center [479, 78] width 81 height 20
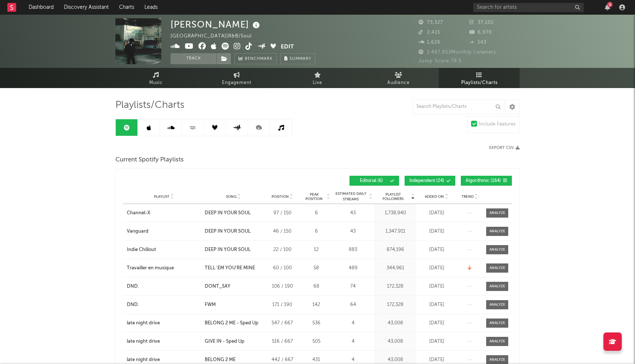
click at [440, 183] on span "Independent ( 24 )" at bounding box center [426, 181] width 35 height 4
click at [498, 187] on div "Playlist Followers Playlist Song Position Peak Position Playlist Followers Adde…" at bounding box center [317, 180] width 389 height 17
click at [487, 183] on span "Algorithmic ( 164 )" at bounding box center [482, 181] width 35 height 4
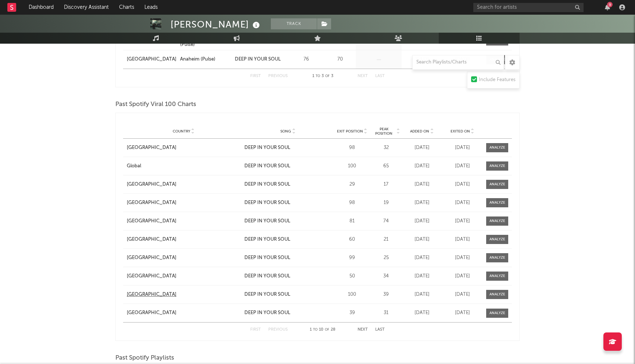
scroll to position [369, 0]
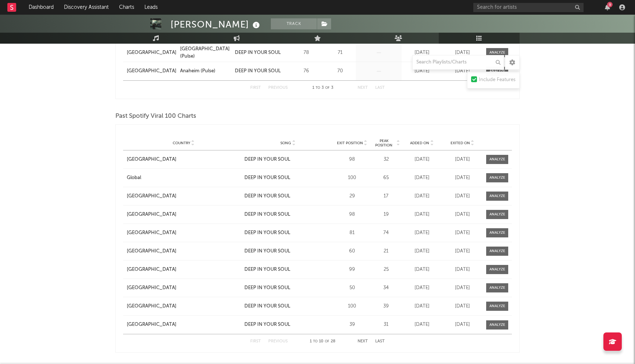
click at [362, 341] on button "Next" at bounding box center [362, 342] width 10 height 4
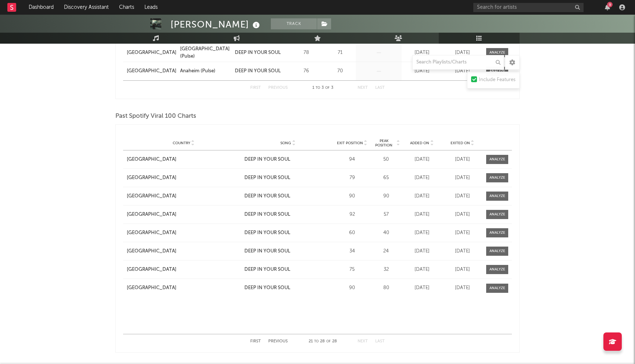
click at [282, 340] on button "Previous" at bounding box center [277, 342] width 19 height 4
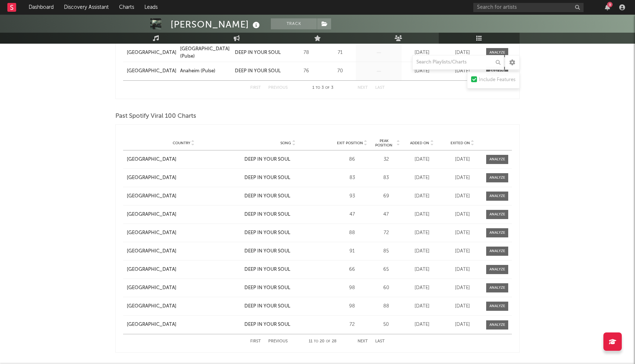
click at [282, 340] on button "Previous" at bounding box center [277, 342] width 19 height 4
click at [360, 341] on button "Next" at bounding box center [362, 342] width 10 height 4
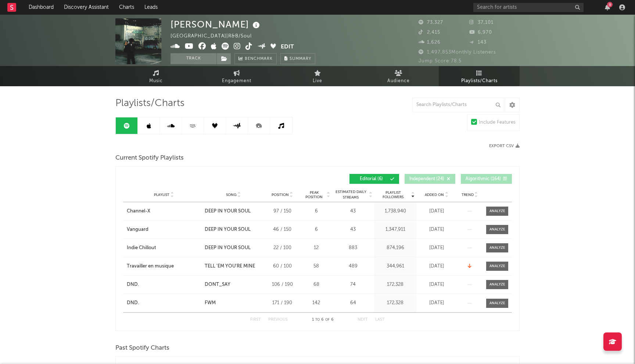
scroll to position [0, 0]
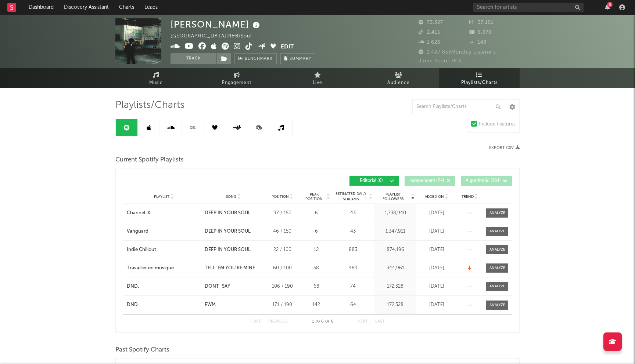
click at [152, 127] on link at bounding box center [149, 127] width 22 height 17
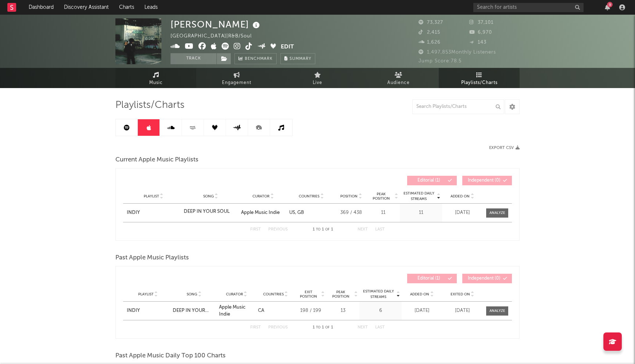
click at [152, 74] on link "Music" at bounding box center [155, 78] width 81 height 20
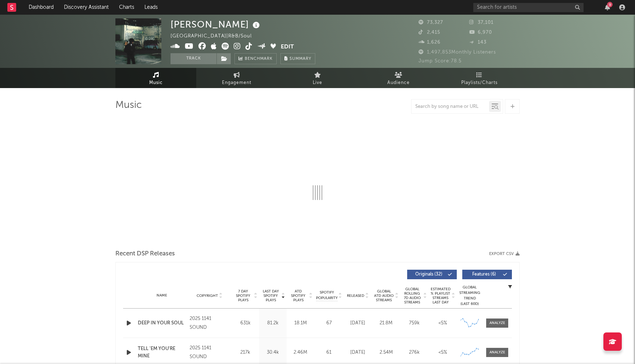
select select "6m"
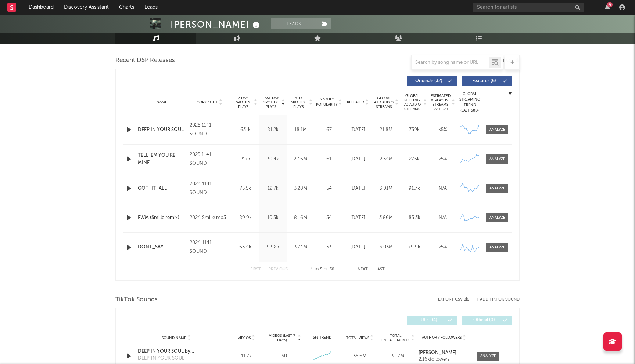
scroll to position [252, 0]
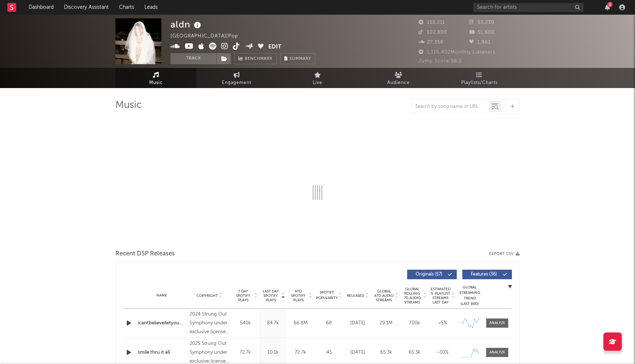
select select "6m"
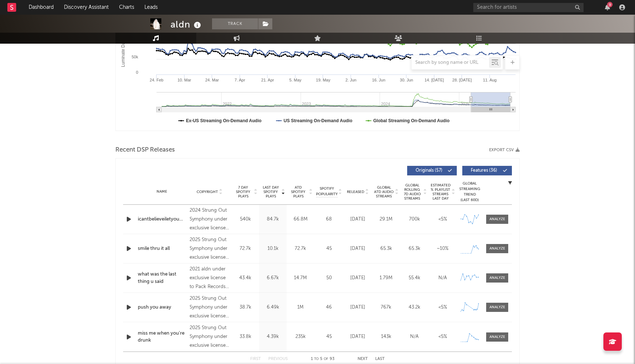
scroll to position [274, 0]
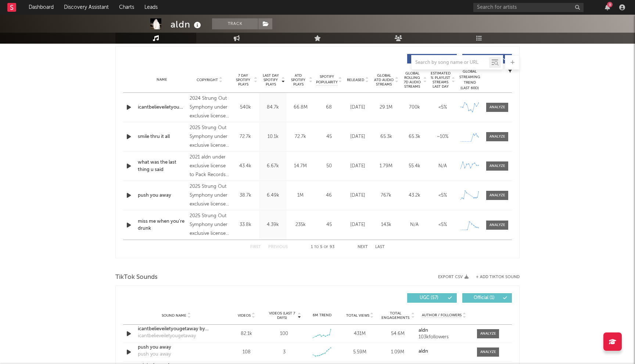
click at [358, 247] on button "Next" at bounding box center [362, 247] width 10 height 4
click at [274, 247] on button "Previous" at bounding box center [277, 247] width 19 height 4
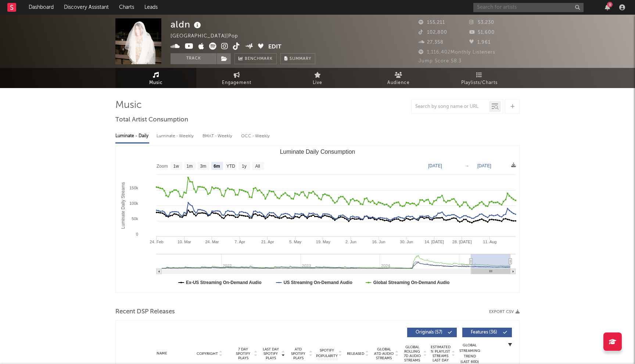
click at [519, 10] on input "text" at bounding box center [528, 7] width 110 height 9
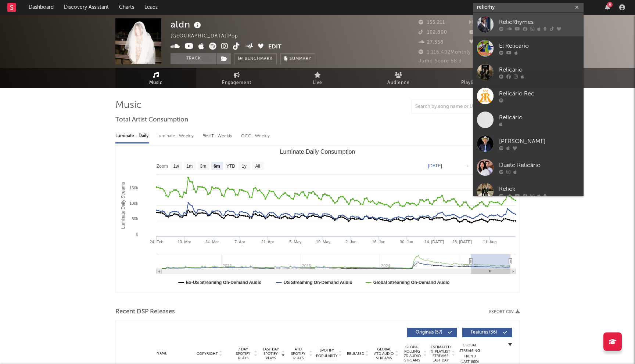
type input "relicrhy"
click at [537, 27] on icon at bounding box center [538, 28] width 3 height 4
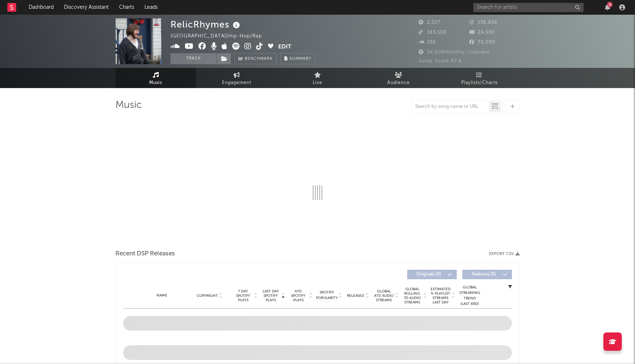
select select "6m"
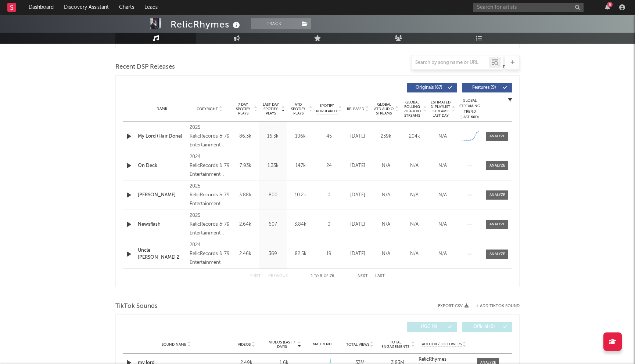
scroll to position [239, 0]
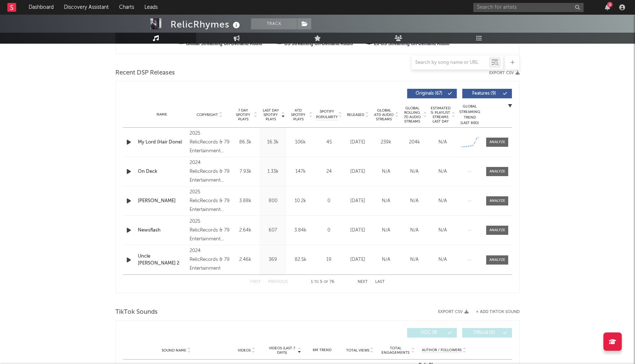
click at [81, 120] on div "RelicRhymes Track United States | Hip-Hop/Rap Edit Track Benchmark Summary 2,22…" at bounding box center [317, 331] width 635 height 1110
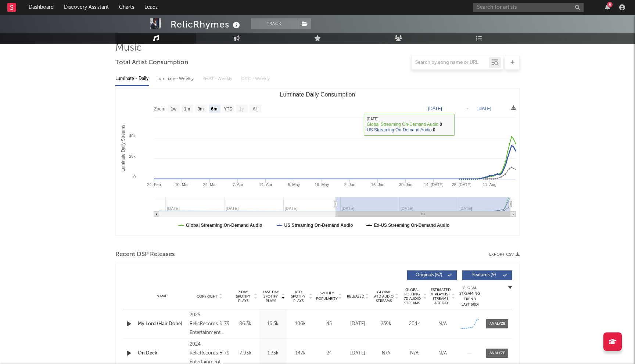
scroll to position [0, 0]
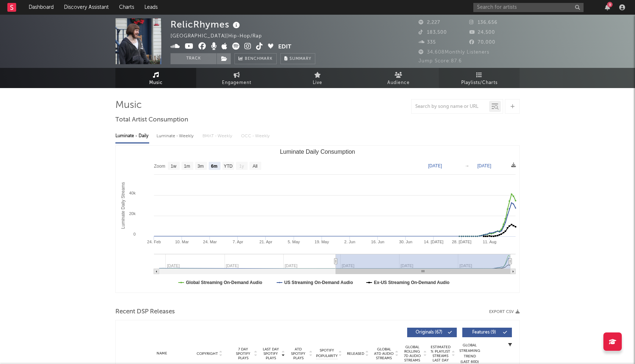
click at [464, 82] on span "Playlists/Charts" at bounding box center [479, 83] width 36 height 9
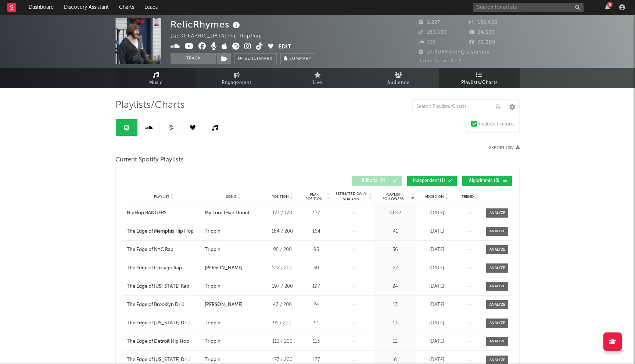
click at [172, 75] on link "Music" at bounding box center [155, 78] width 81 height 20
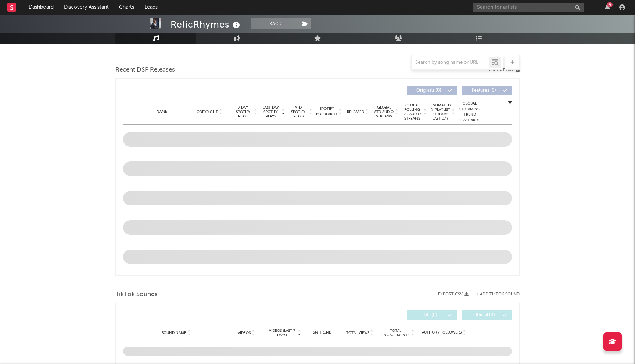
select select "6m"
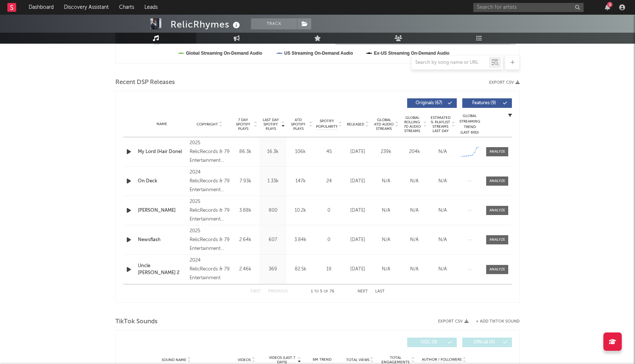
scroll to position [207, 0]
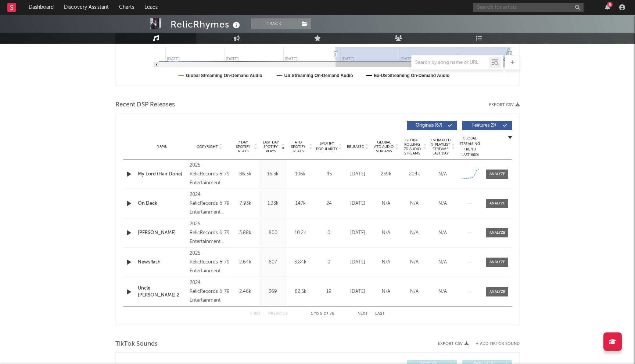
click at [501, 10] on input "text" at bounding box center [528, 7] width 110 height 9
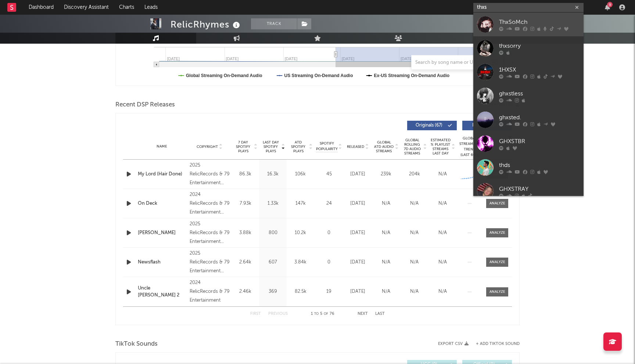
type input "thxs"
click at [509, 19] on div "ThxSoMch" at bounding box center [539, 22] width 81 height 9
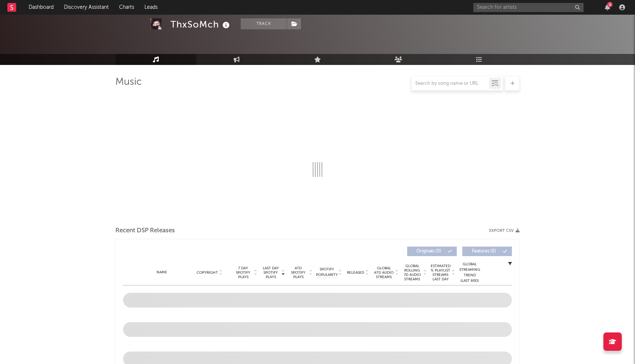
scroll to position [10, 0]
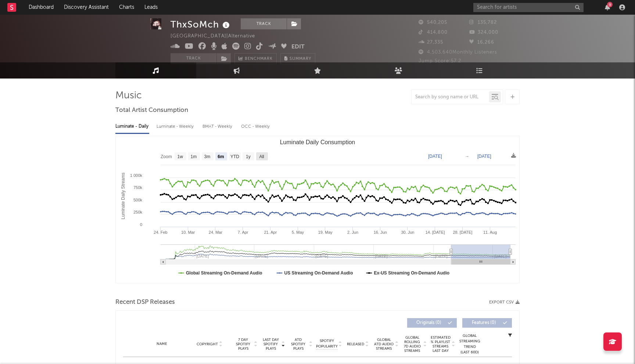
click at [258, 159] on rect "Luminate Daily Consumption" at bounding box center [262, 156] width 12 height 8
select select "All"
type input "2022-10-03"
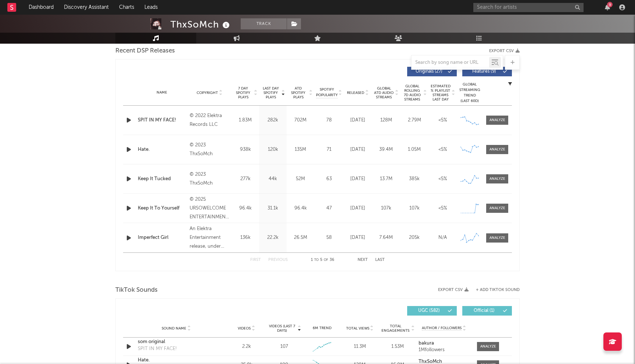
scroll to position [217, 0]
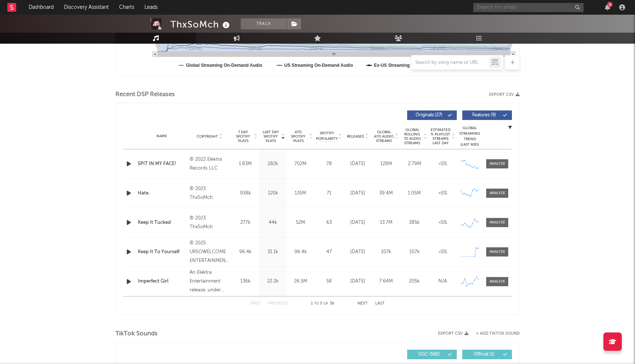
click at [498, 8] on input "text" at bounding box center [528, 7] width 110 height 9
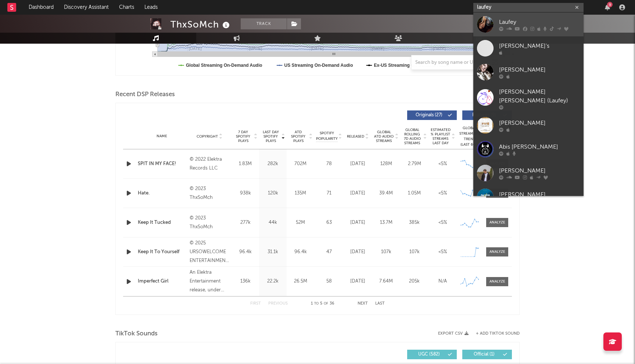
type input "laufey"
click at [507, 23] on div "Laufey" at bounding box center [539, 22] width 81 height 9
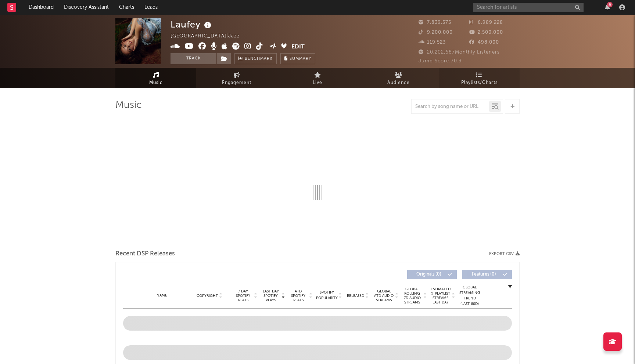
click at [473, 82] on span "Playlists/Charts" at bounding box center [479, 83] width 36 height 9
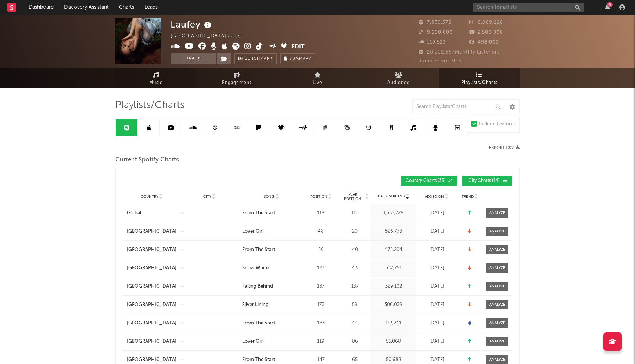
click at [171, 75] on link "Music" at bounding box center [155, 78] width 81 height 20
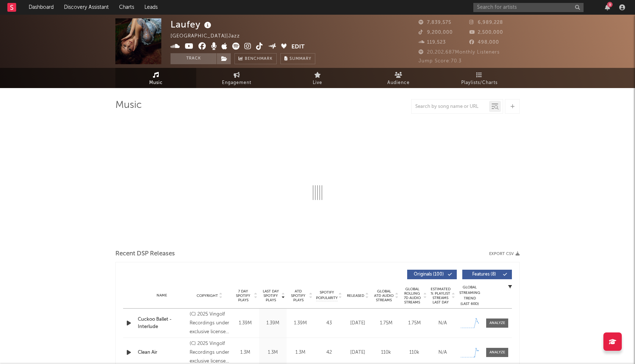
select select "6m"
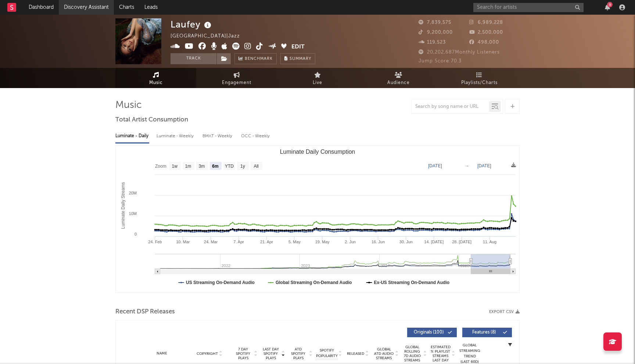
click at [72, 3] on link "Discovery Assistant" at bounding box center [86, 7] width 55 height 15
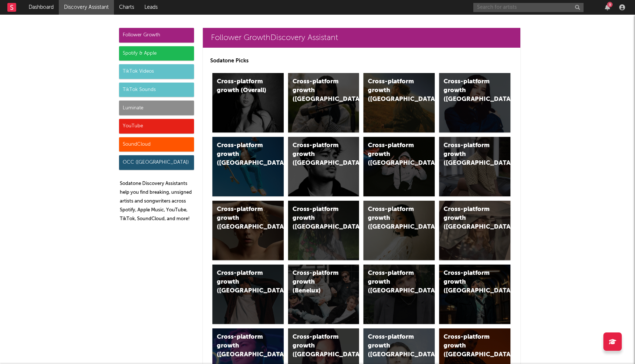
click at [506, 12] on input "text" at bounding box center [528, 7] width 110 height 9
type input "huncho"
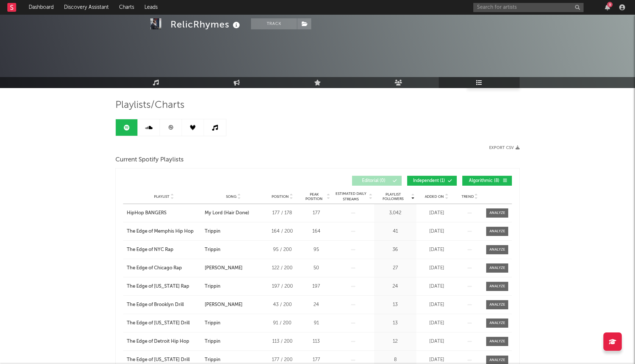
scroll to position [267, 0]
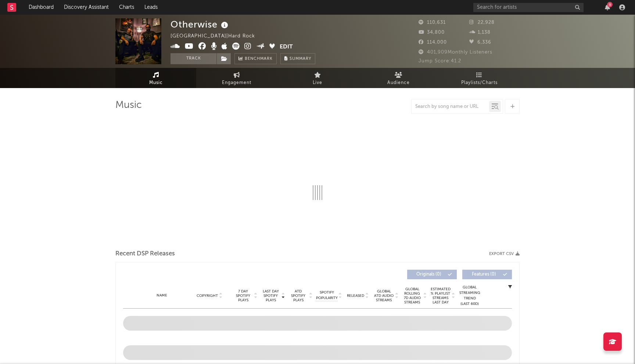
select select "6m"
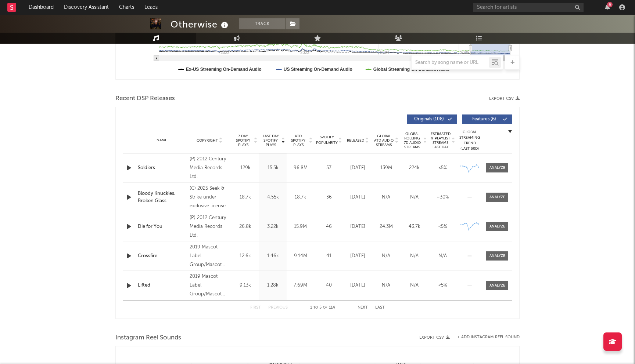
scroll to position [206, 0]
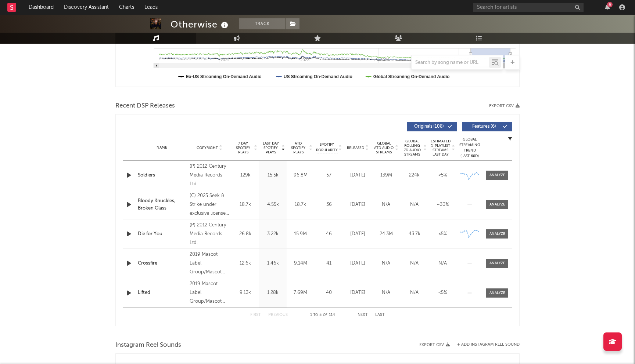
click at [363, 318] on div "First Previous 1 to 5 of 114 Next Last" at bounding box center [317, 315] width 134 height 14
click at [365, 315] on button "Next" at bounding box center [362, 315] width 10 height 4
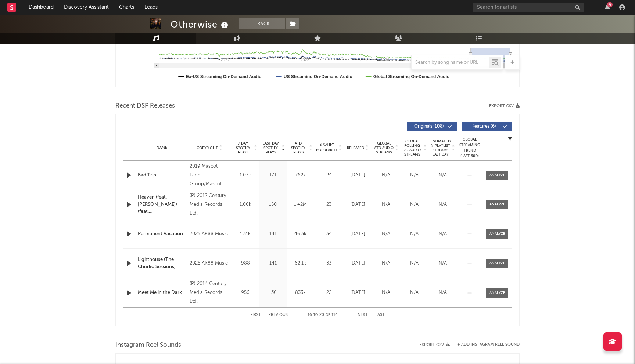
click at [365, 315] on button "Next" at bounding box center [362, 315] width 10 height 4
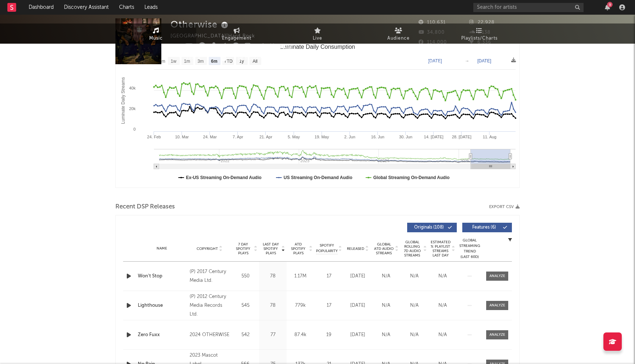
scroll to position [0, 0]
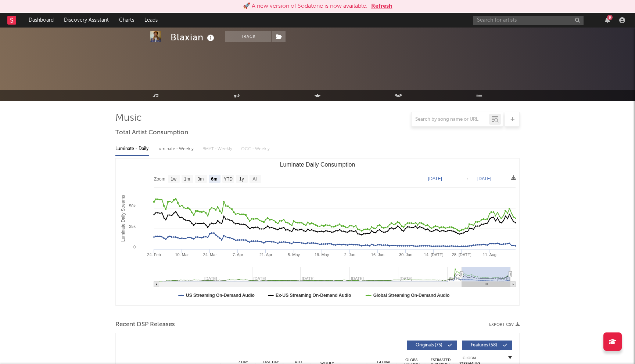
select select "6m"
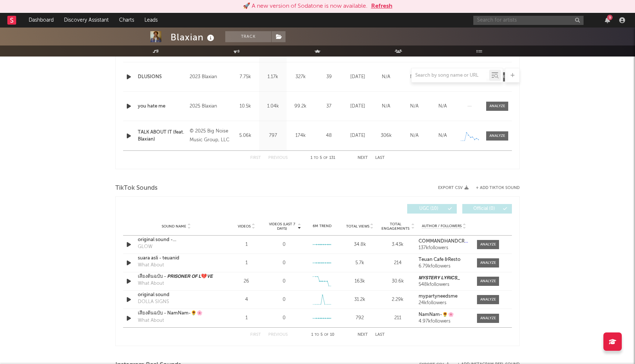
click at [500, 18] on input "text" at bounding box center [528, 20] width 110 height 9
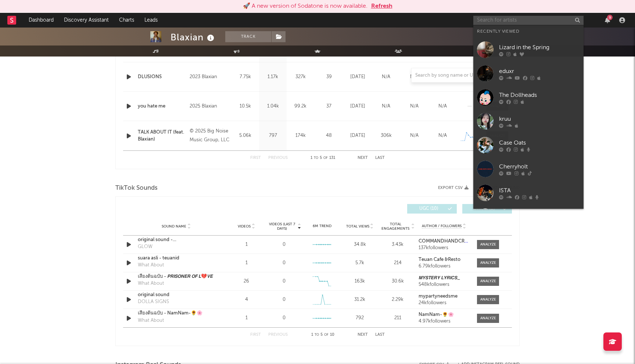
paste input "[URL][DOMAIN_NAME]"
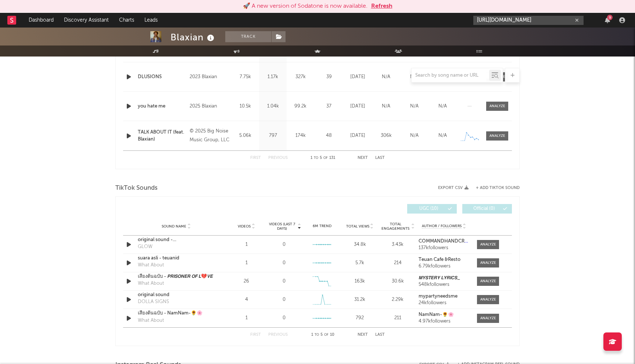
scroll to position [0, 49]
type input "[URL][DOMAIN_NAME]"
click at [513, 38] on div "Hunxho" at bounding box center [539, 37] width 81 height 9
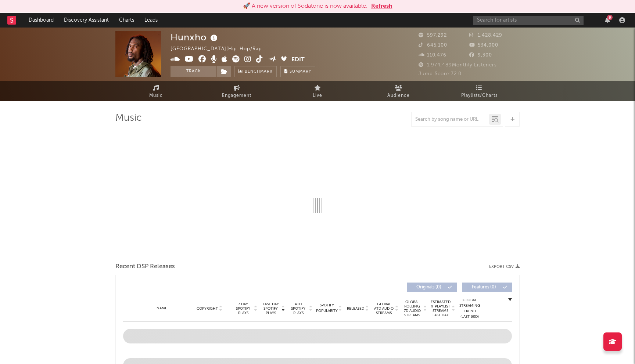
select select "6m"
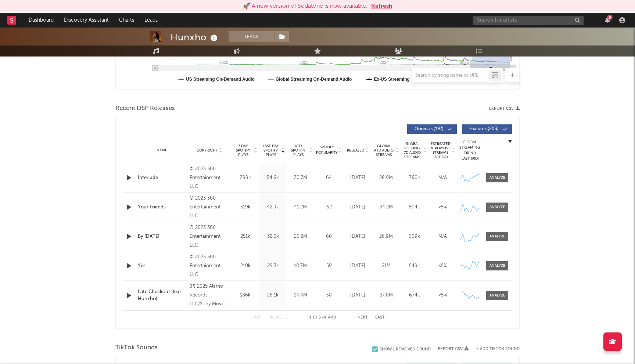
scroll to position [192, 0]
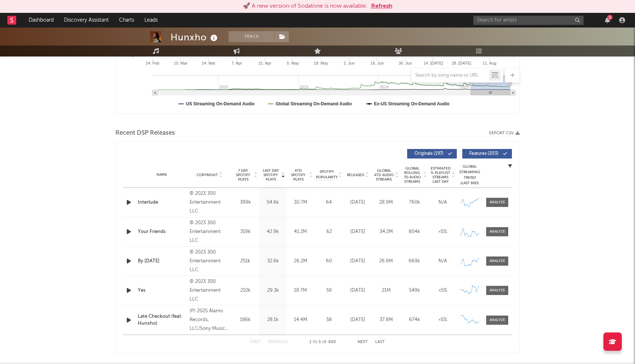
click at [361, 342] on button "Next" at bounding box center [362, 342] width 10 height 4
click at [284, 340] on div "First Previous 6 to 10 of 400 Next Last" at bounding box center [317, 342] width 134 height 14
click at [278, 341] on button "Previous" at bounding box center [277, 342] width 19 height 4
click at [362, 342] on button "Next" at bounding box center [362, 342] width 10 height 4
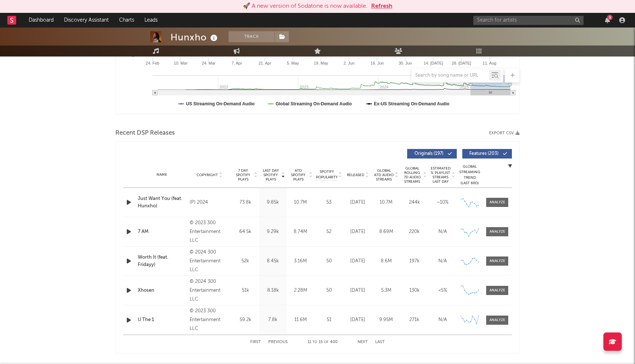
click at [277, 343] on button "Previous" at bounding box center [277, 342] width 19 height 4
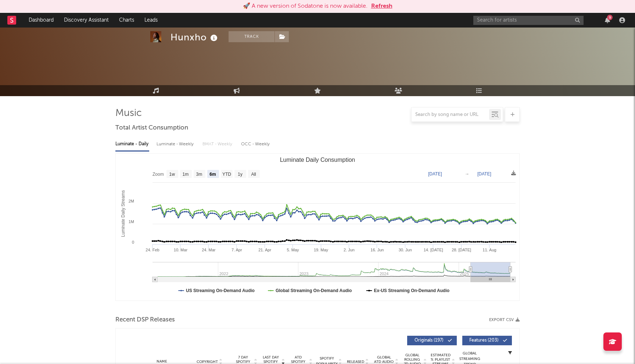
scroll to position [0, 0]
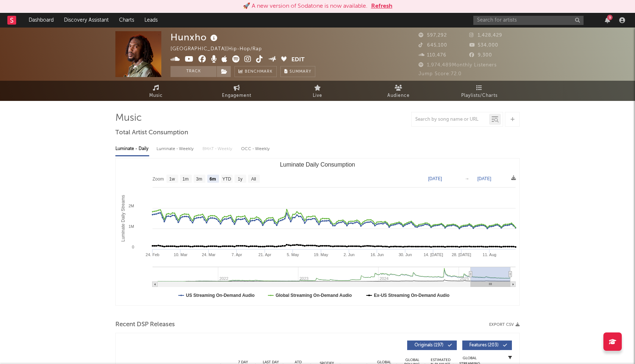
click at [384, 0] on div "🚀 A new version of Sodatone is now available. Refresh" at bounding box center [317, 6] width 635 height 13
click at [381, 6] on button "Refresh" at bounding box center [381, 6] width 21 height 9
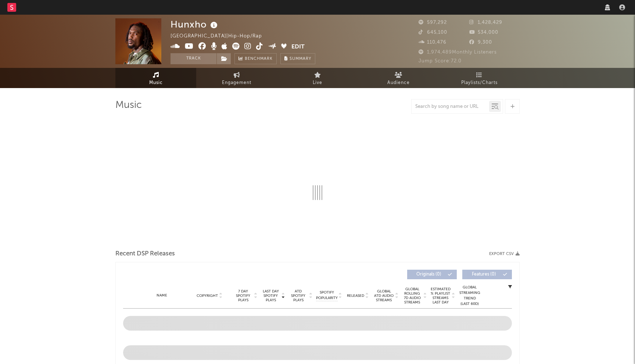
select select "6m"
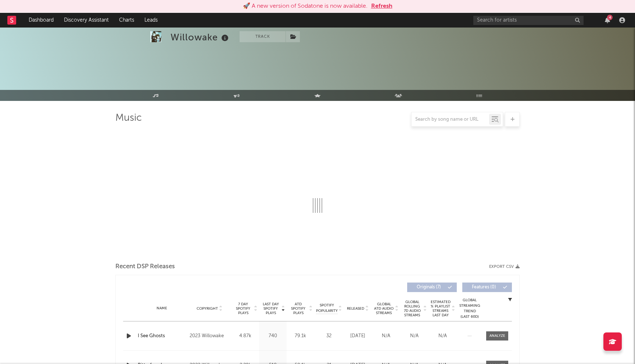
scroll to position [127, 0]
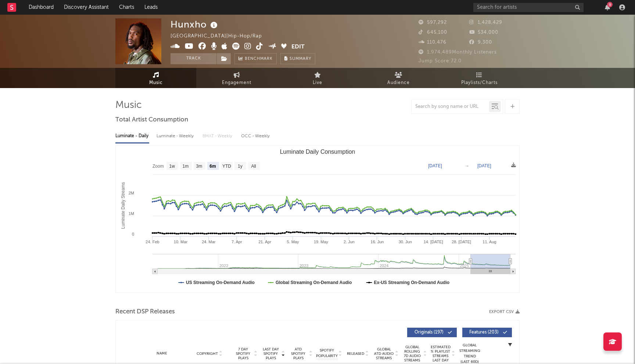
select select "6m"
click at [484, 9] on input "text" at bounding box center [528, 7] width 110 height 9
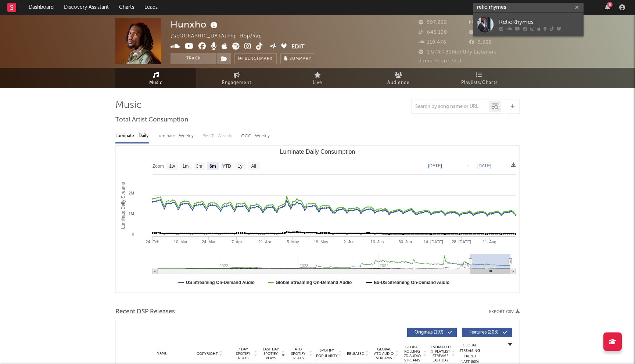
type input "relic rhymes"
click at [523, 22] on div "RelicRhymes" at bounding box center [539, 22] width 81 height 9
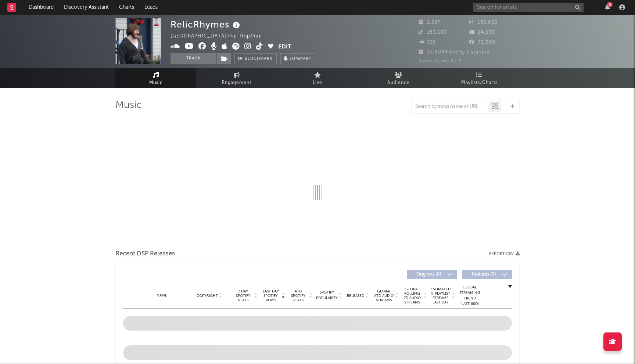
select select "6m"
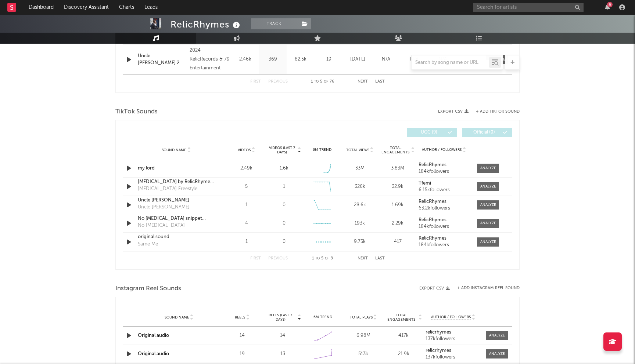
scroll to position [428, 0]
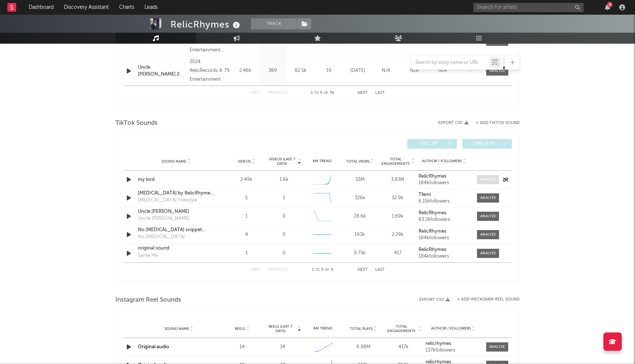
click at [488, 183] on span at bounding box center [488, 179] width 22 height 9
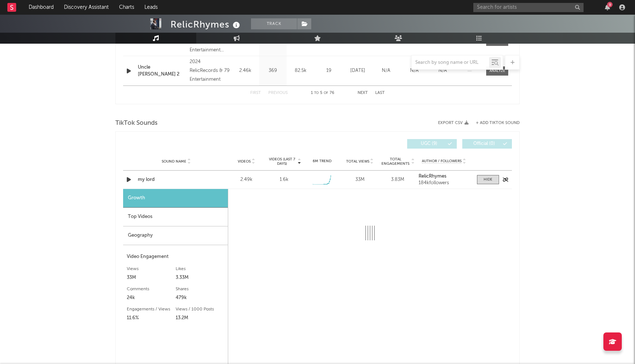
select select "1w"
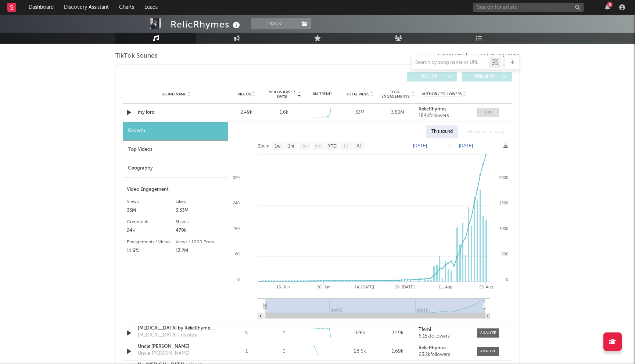
scroll to position [495, 0]
